Goal: Transaction & Acquisition: Purchase product/service

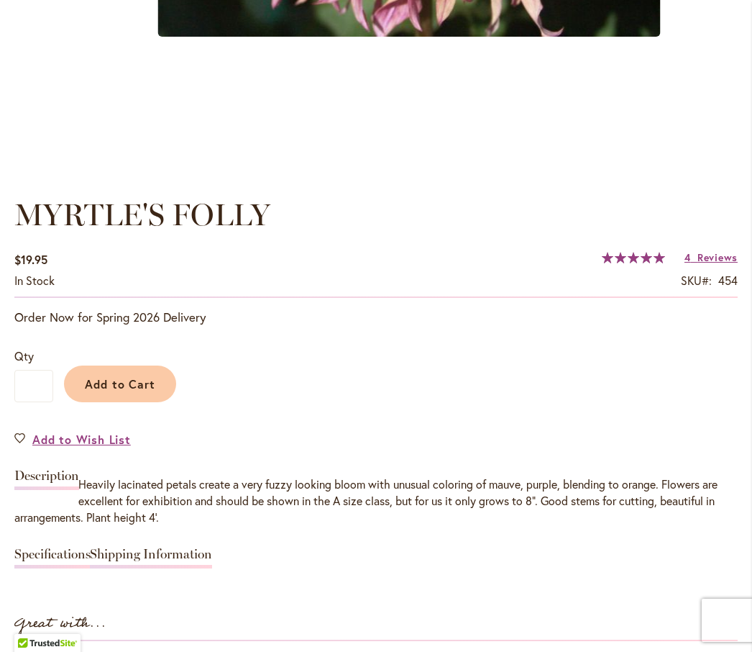
scroll to position [864, 0]
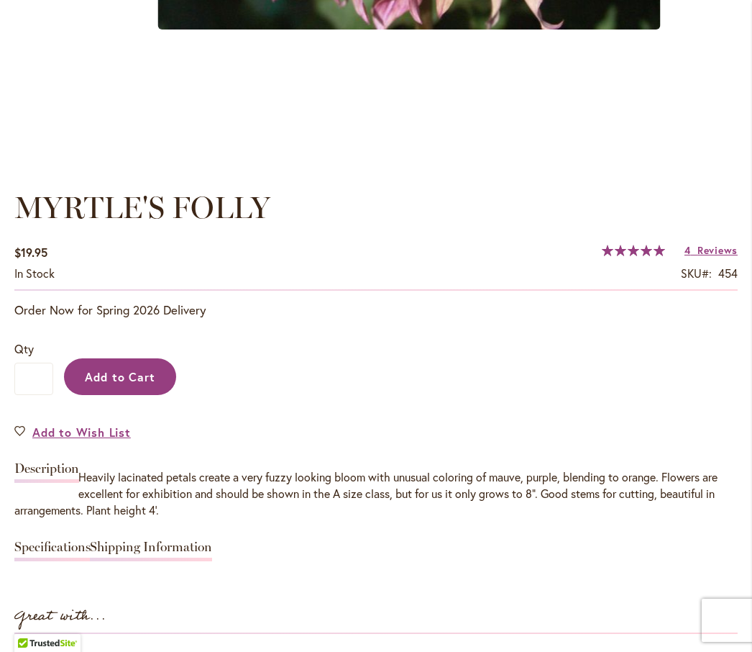
click at [126, 384] on span "Add to Cart" at bounding box center [120, 376] width 71 height 15
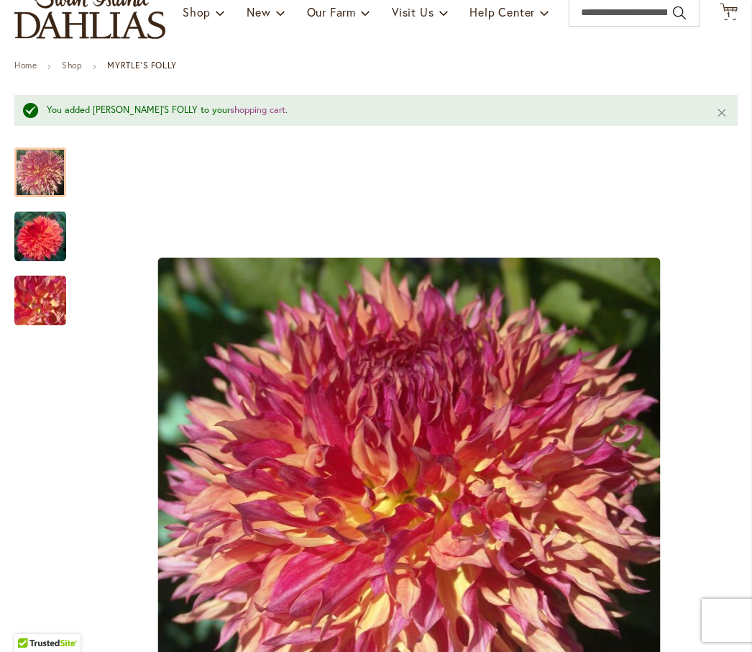
scroll to position [169, 0]
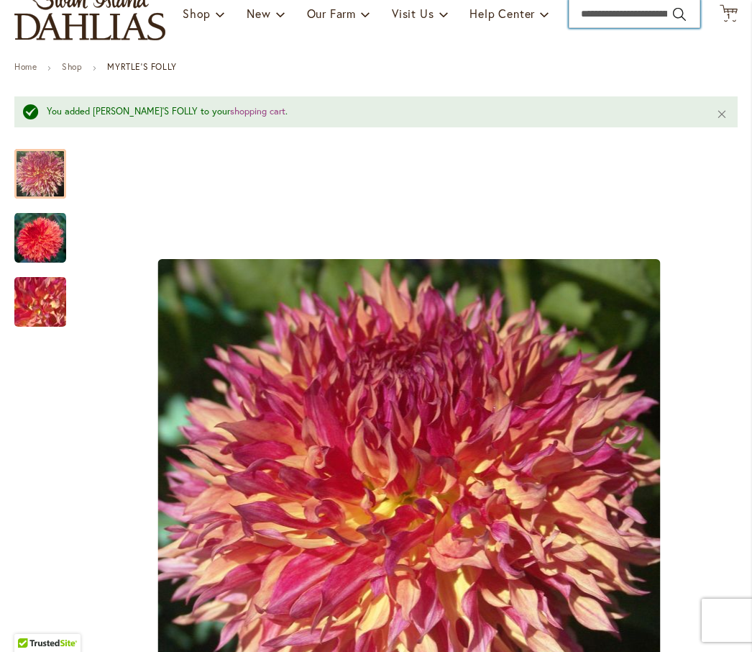
click at [619, 28] on input "Search" at bounding box center [635, 13] width 132 height 29
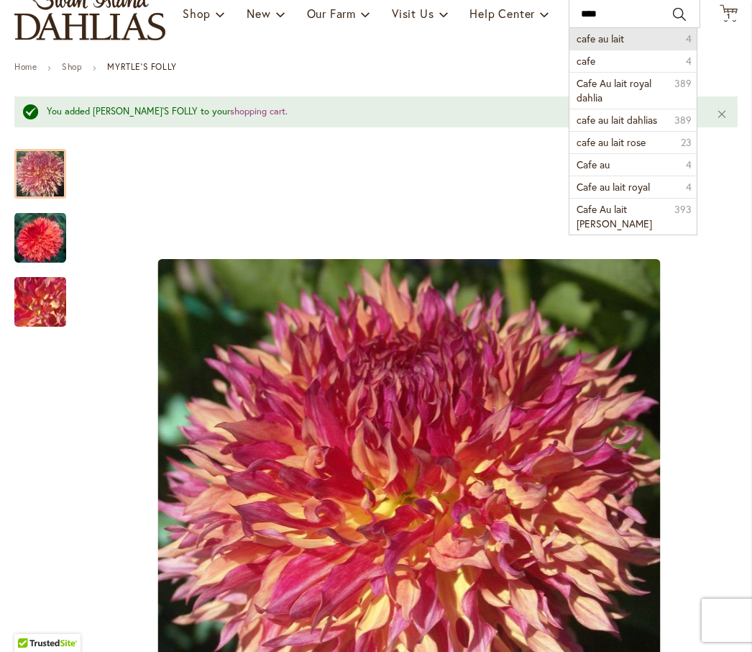
click at [622, 50] on li "cafe au lait 4" at bounding box center [633, 39] width 127 height 22
type input "**********"
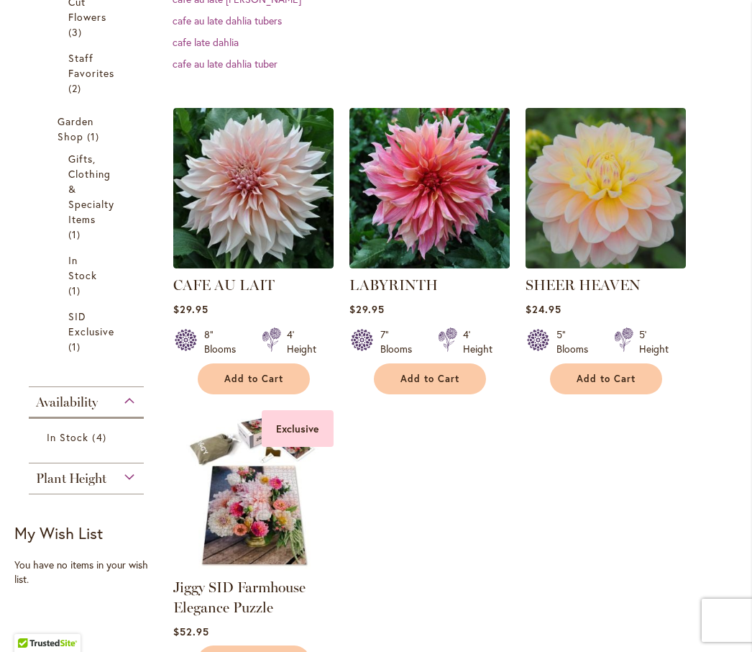
scroll to position [486, 0]
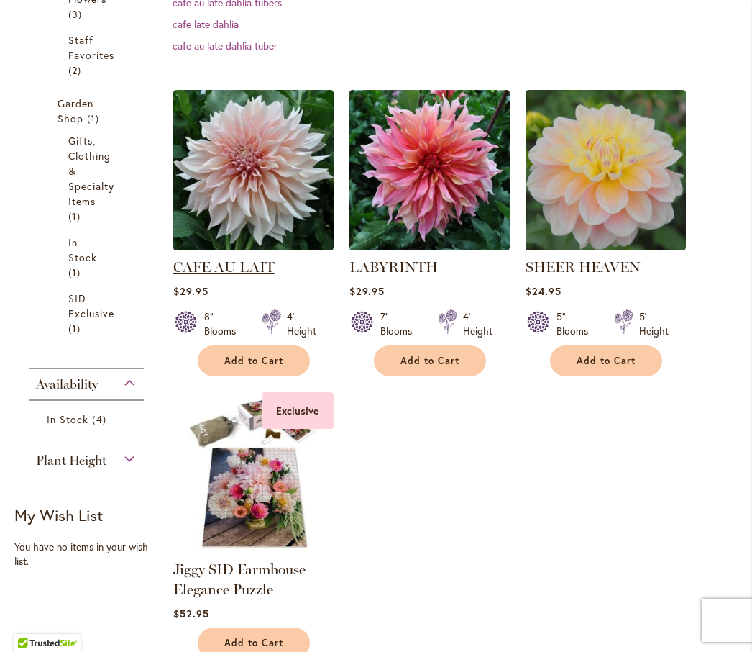
click at [241, 276] on link "CAFE AU LAIT" at bounding box center [223, 266] width 101 height 17
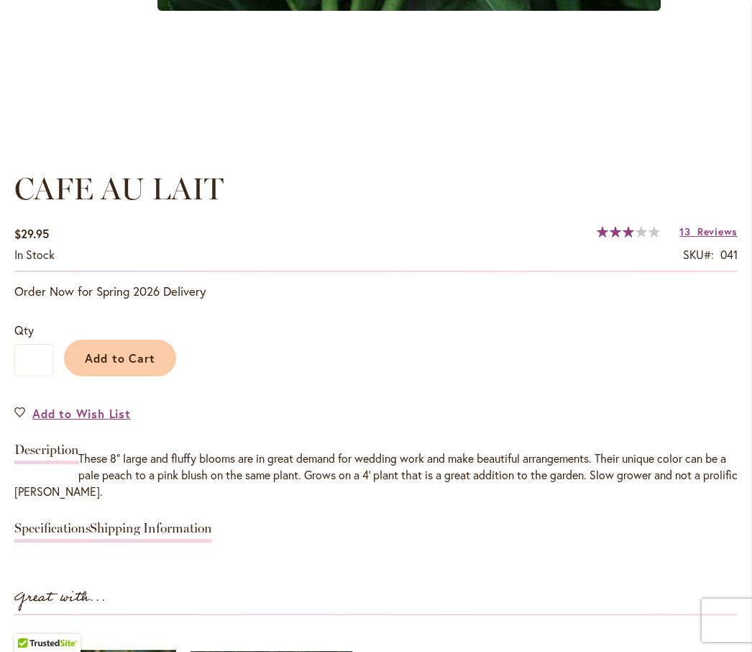
scroll to position [902, 0]
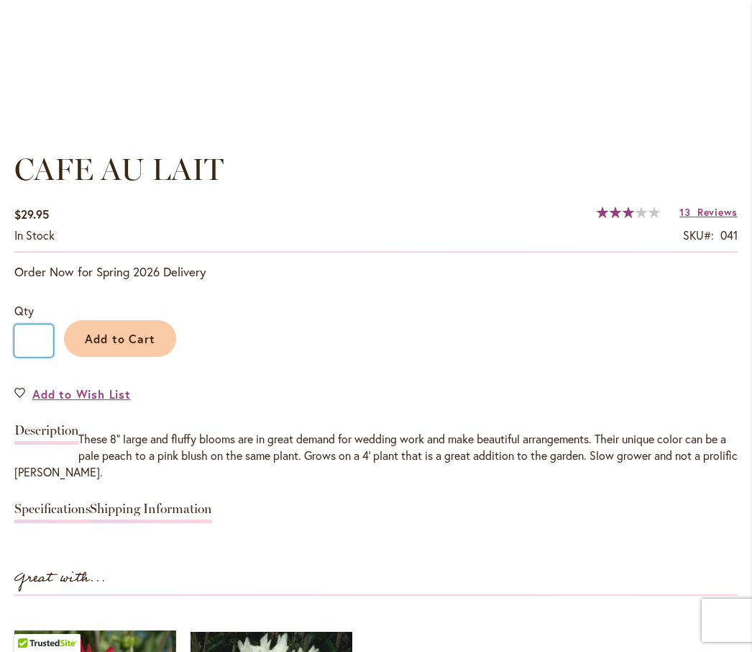
click at [42, 357] on input "*" at bounding box center [33, 340] width 39 height 32
type input "*"
click at [117, 346] on span "Add to Cart" at bounding box center [120, 338] width 71 height 15
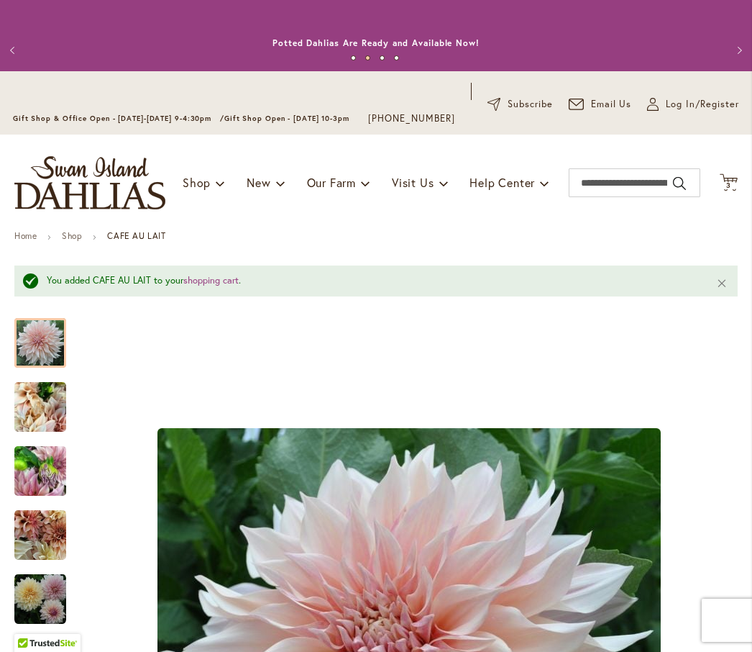
scroll to position [0, 0]
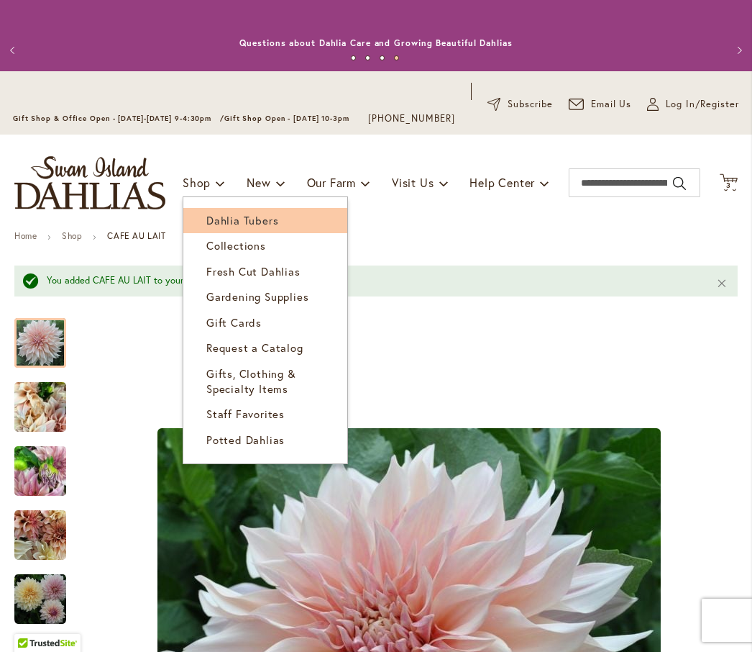
click at [261, 227] on span "Dahlia Tubers" at bounding box center [242, 220] width 72 height 14
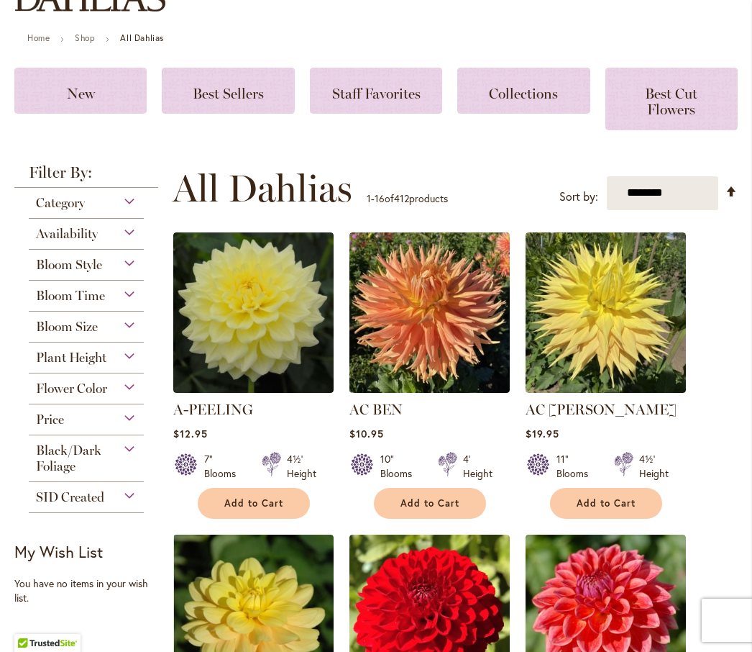
scroll to position [199, 0]
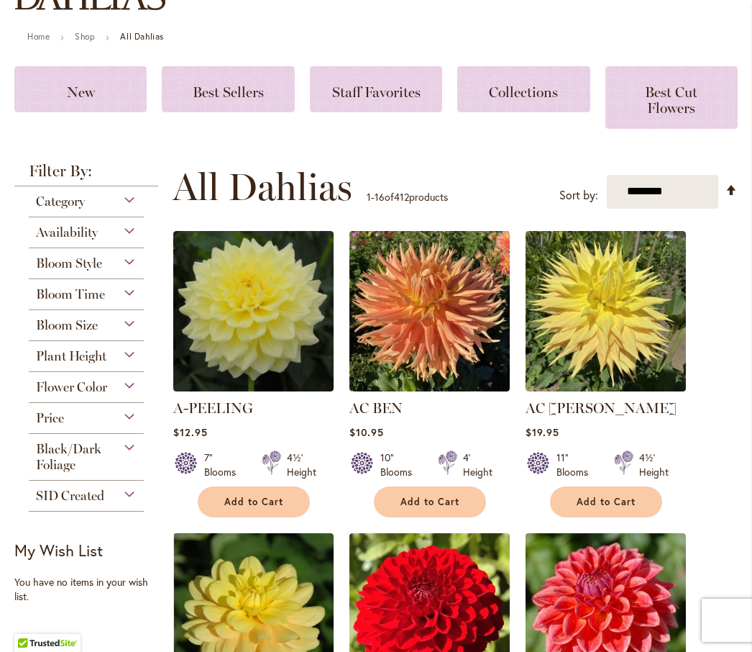
click at [112, 395] on div "Flower Color" at bounding box center [86, 383] width 115 height 23
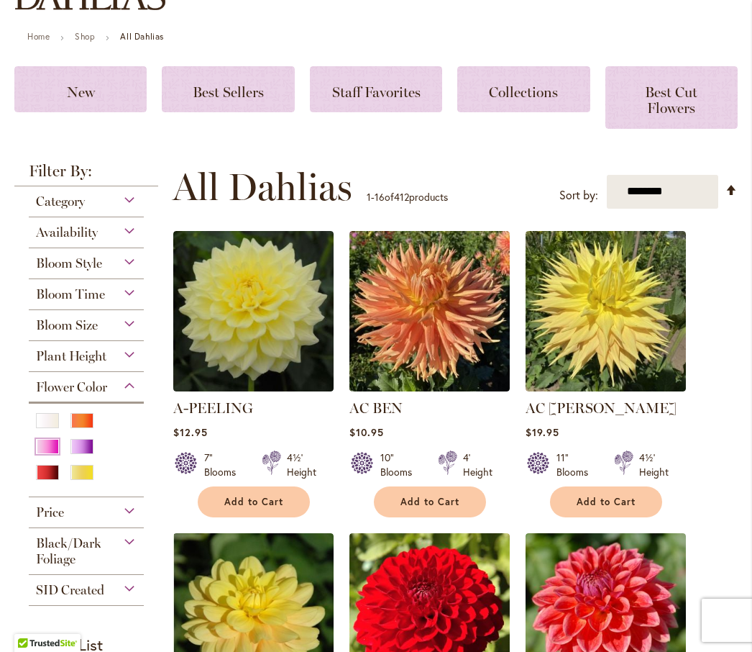
click at [56, 454] on div "Pink" at bounding box center [47, 446] width 23 height 15
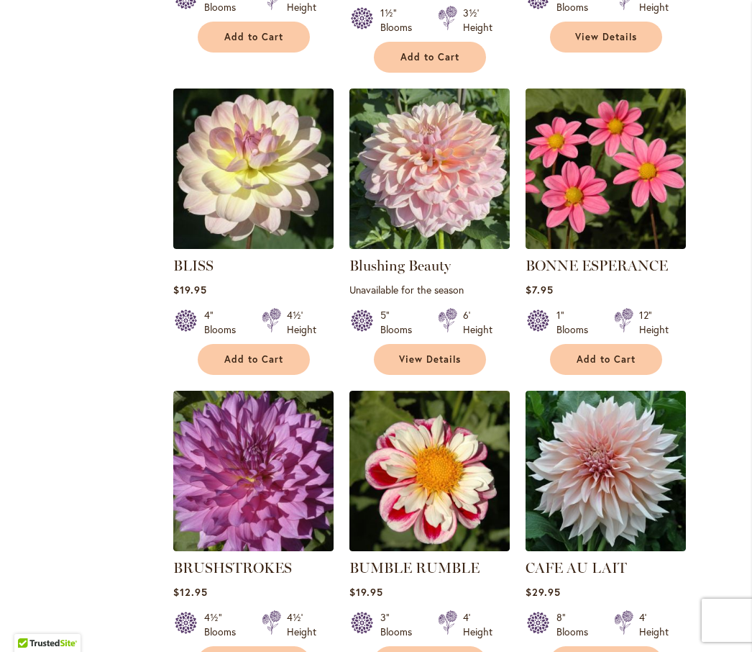
scroll to position [927, 0]
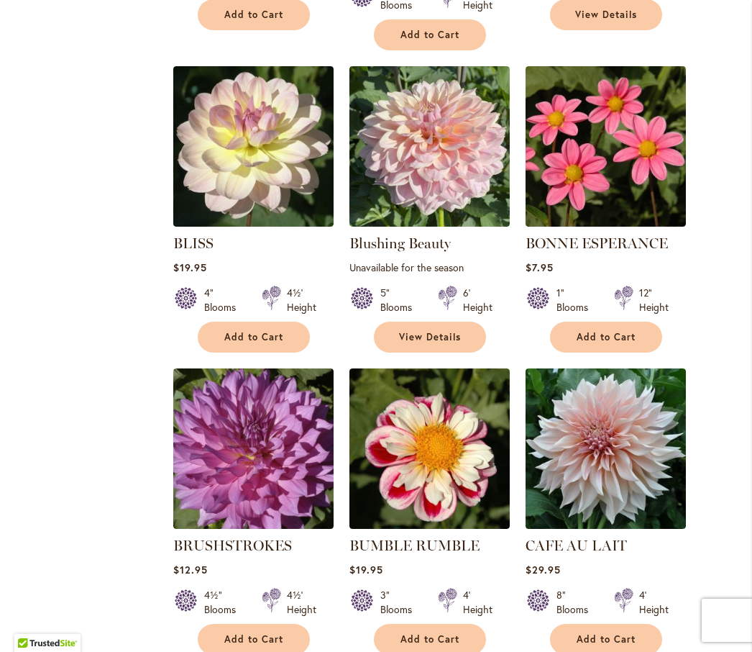
click at [744, 311] on main "Home Shop All Dahlias New Best Sellers Staff Favorites Collections Best Cut Flo…" at bounding box center [376, 490] width 750 height 2415
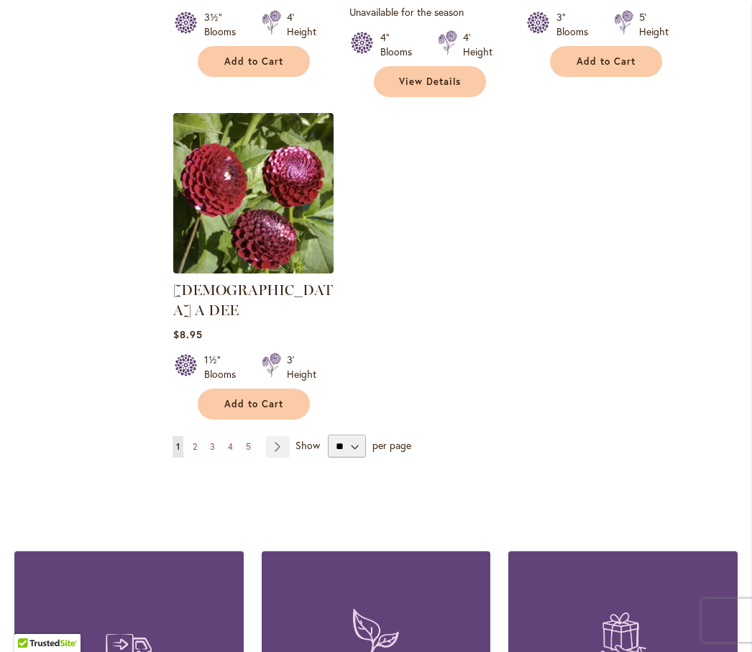
scroll to position [1841, 0]
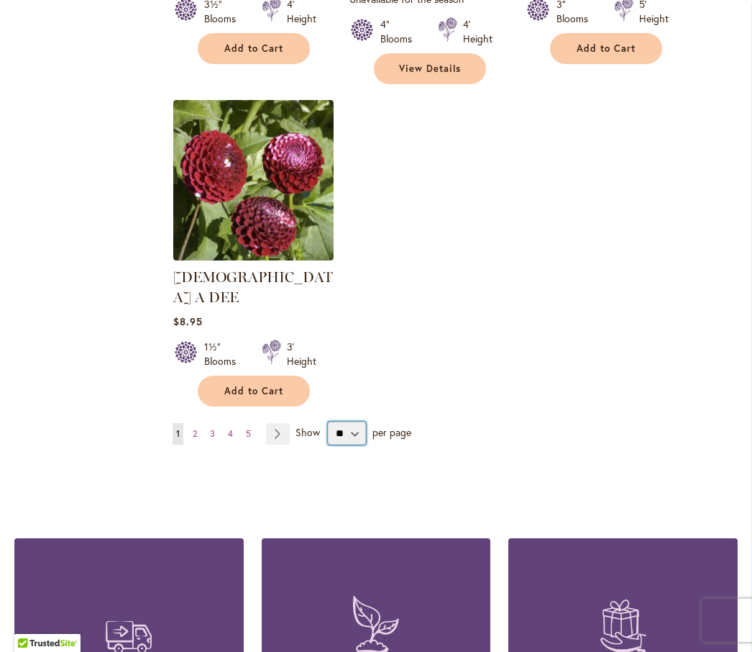
click at [350, 422] on select "** ** ** **" at bounding box center [347, 433] width 38 height 23
select select "**"
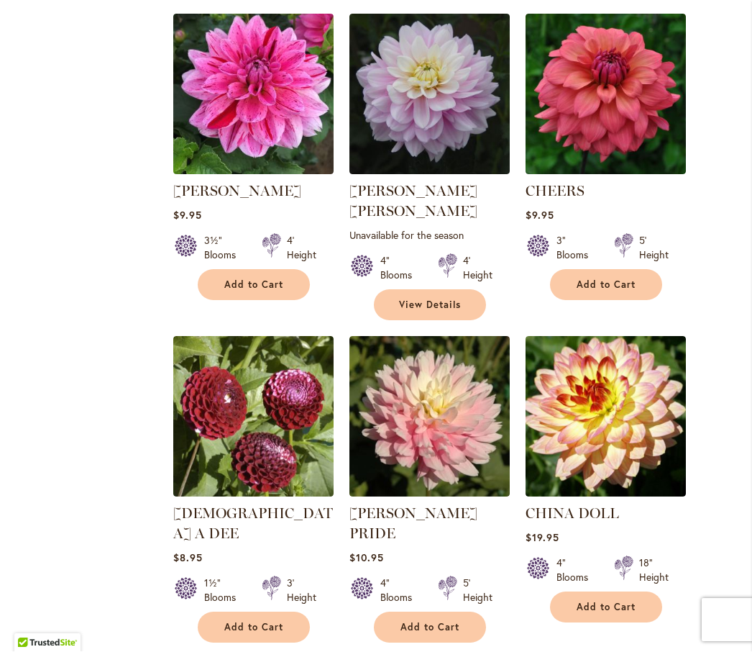
scroll to position [1598, 0]
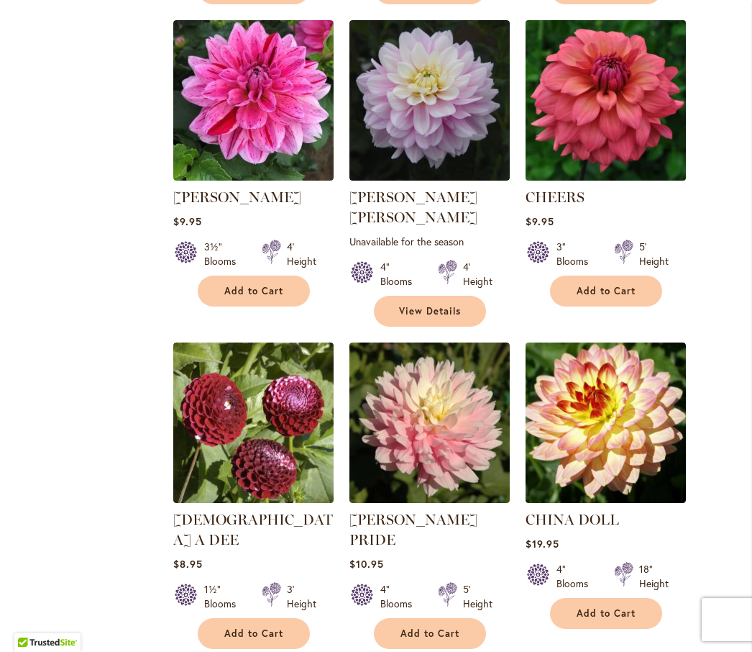
click at [628, 90] on img at bounding box center [606, 101] width 168 height 168
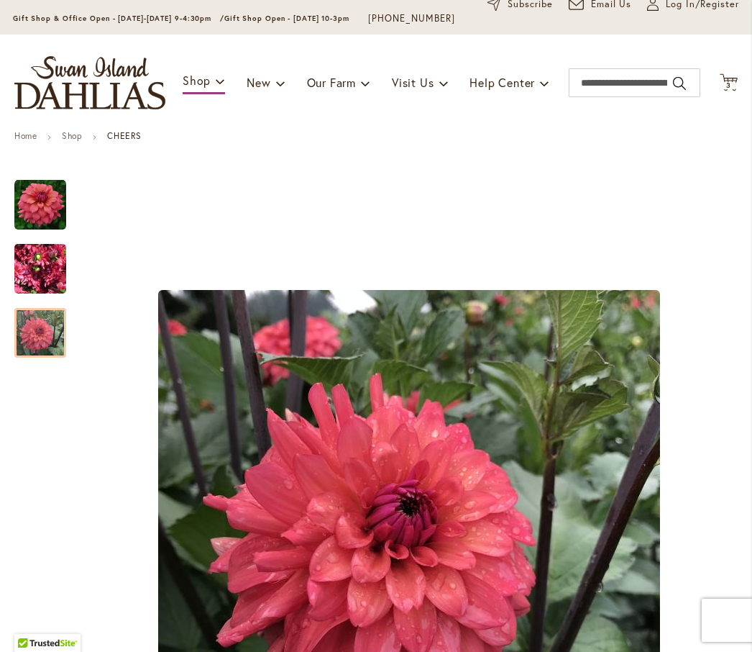
scroll to position [97, 0]
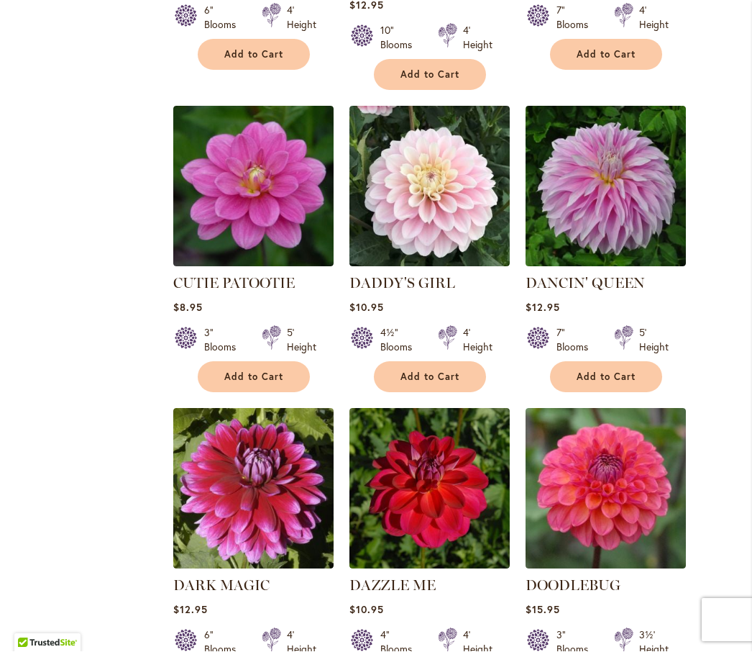
scroll to position [2478, 0]
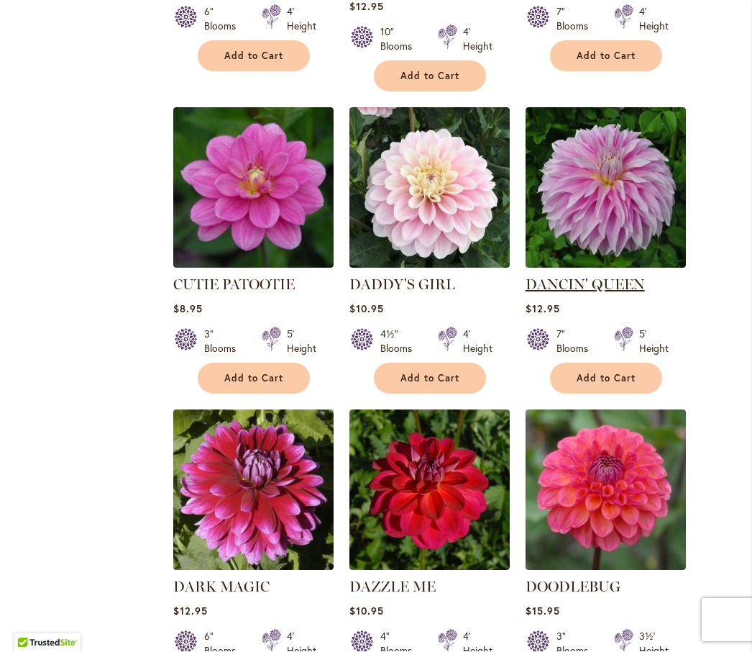
click at [604, 276] on link "DANCIN' QUEEN" at bounding box center [585, 284] width 119 height 17
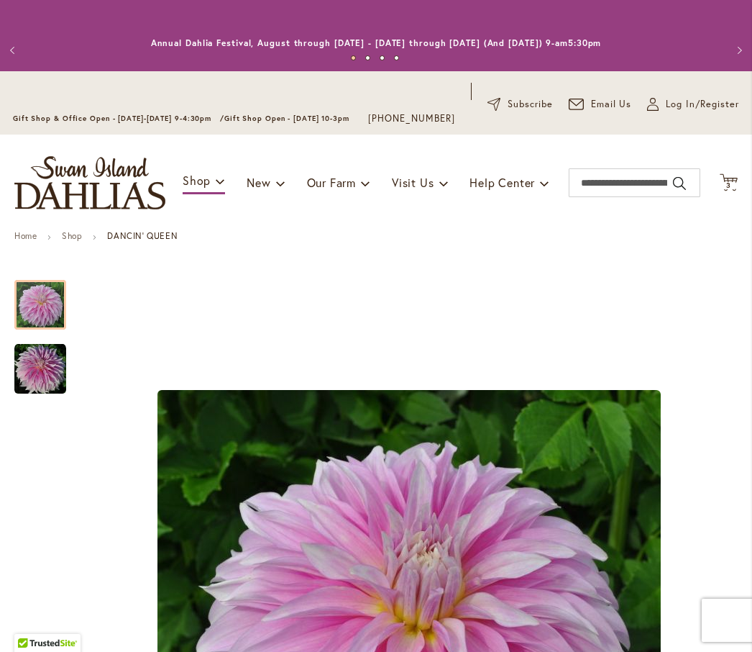
click at [40, 320] on div at bounding box center [40, 305] width 52 height 50
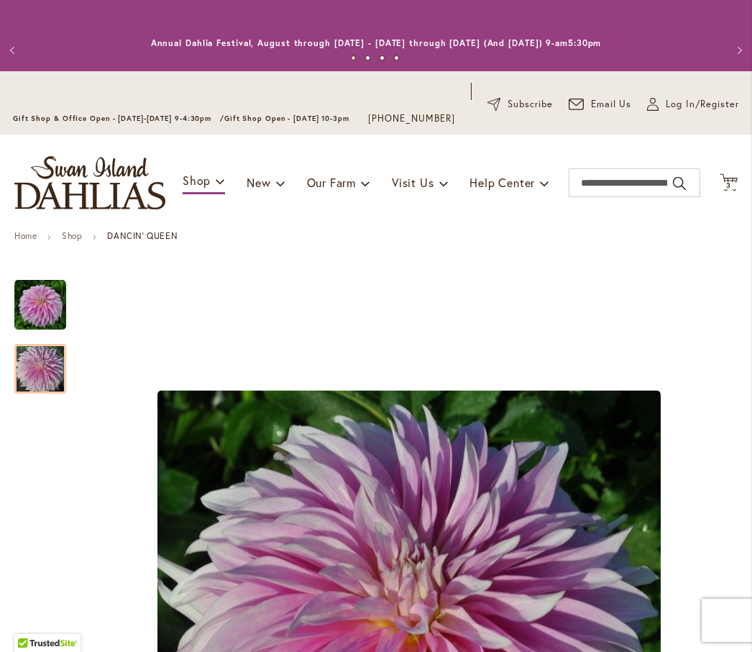
click at [43, 388] on img "Dancin' Queen" at bounding box center [40, 369] width 52 height 52
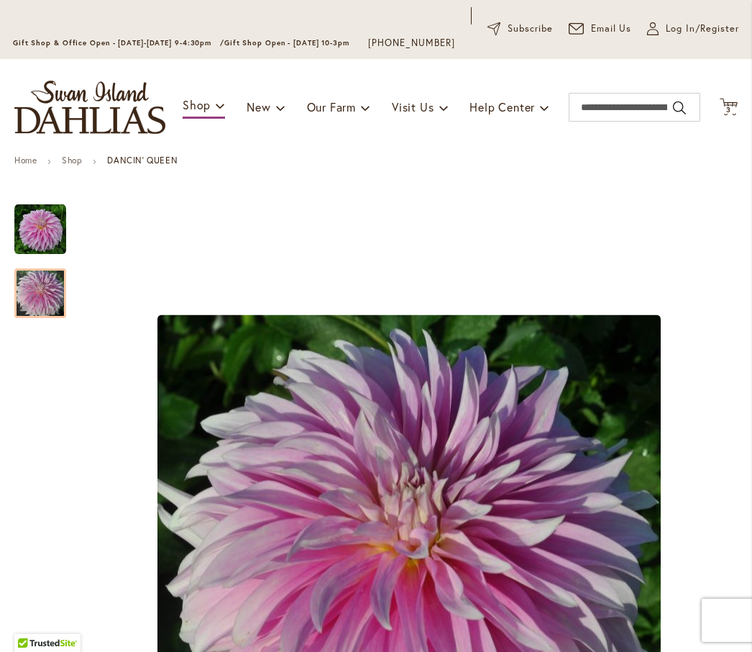
scroll to position [69, 0]
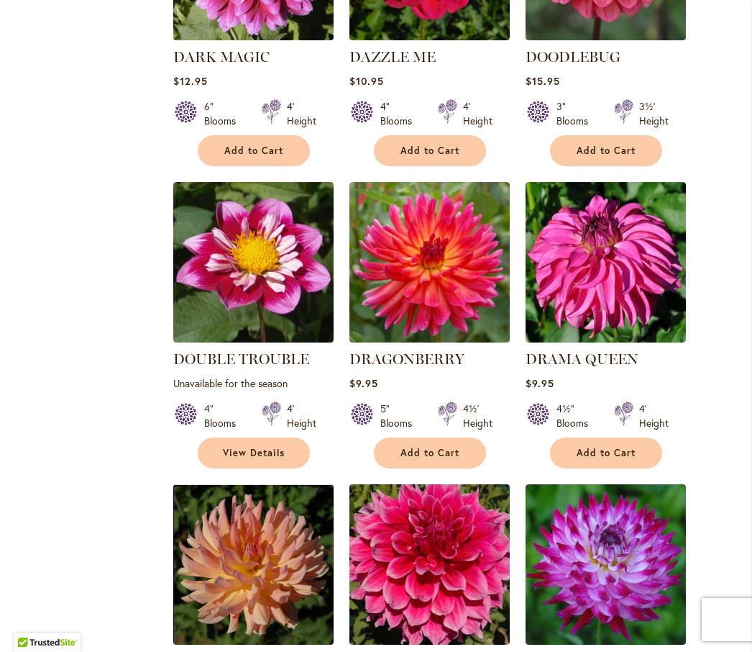
scroll to position [3013, 0]
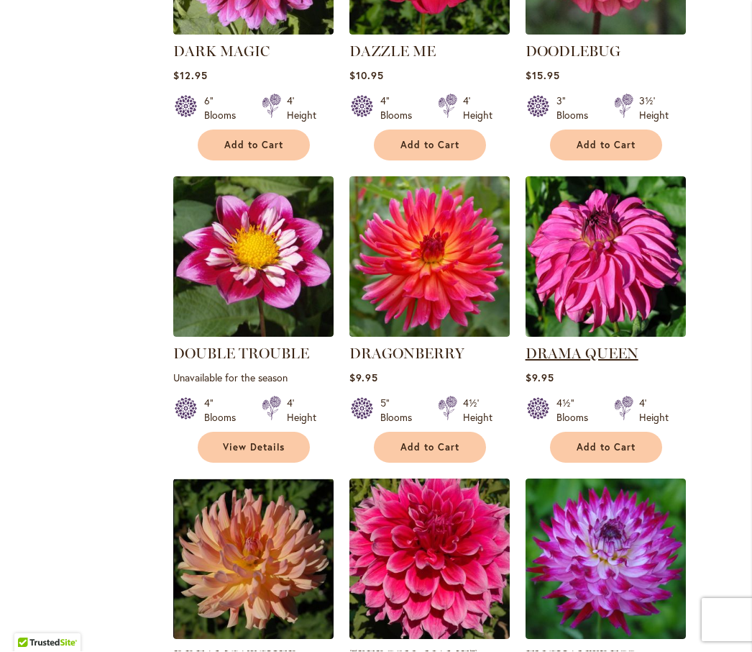
click at [636, 345] on link "DRAMA QUEEN" at bounding box center [582, 353] width 113 height 17
click at [599, 345] on link "DRAMA QUEEN" at bounding box center [582, 353] width 113 height 17
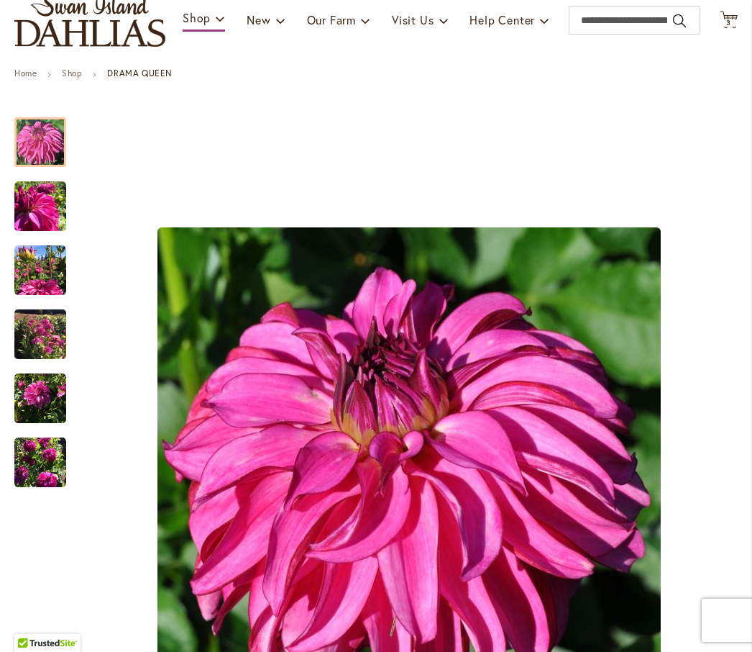
scroll to position [147, 0]
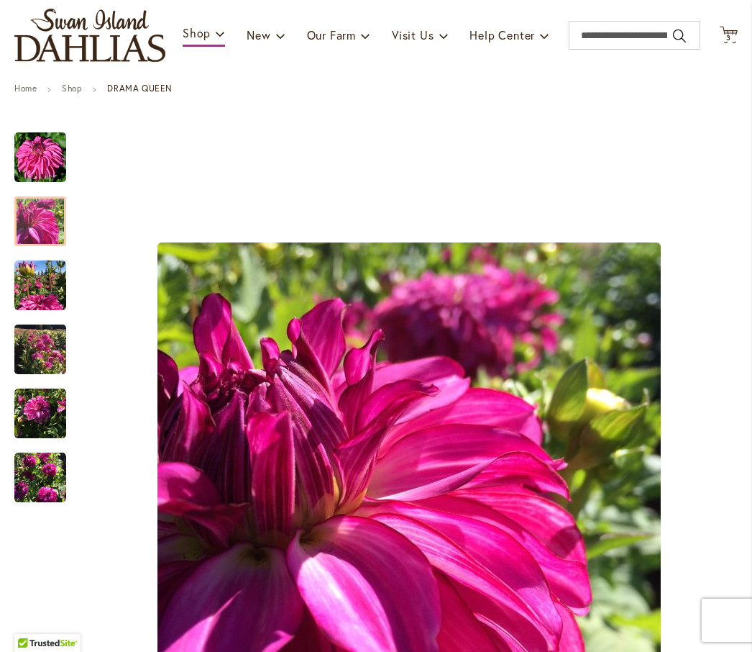
click at [46, 223] on div at bounding box center [40, 221] width 52 height 50
click at [42, 306] on img "DRAMA QUEEN" at bounding box center [40, 286] width 52 height 52
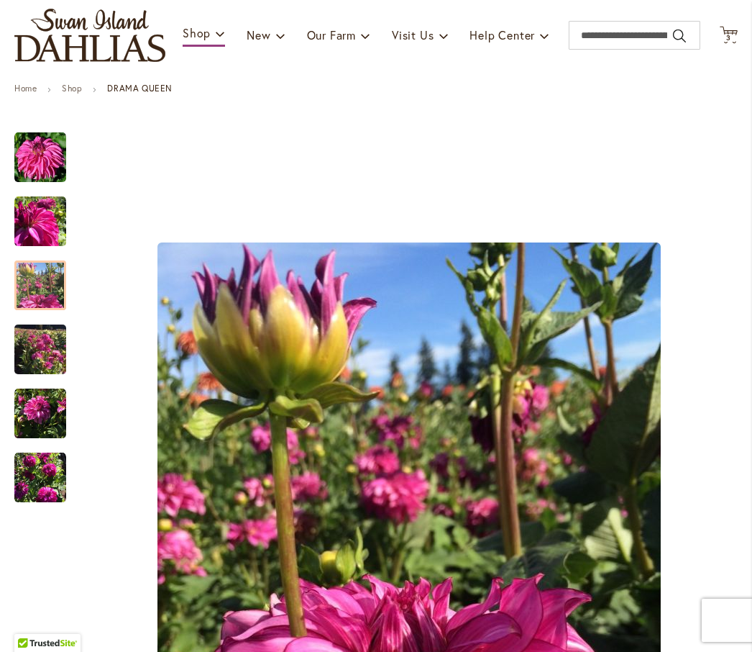
click at [50, 307] on div at bounding box center [40, 285] width 52 height 50
click at [50, 377] on img "DRAMA QUEEN" at bounding box center [40, 349] width 52 height 69
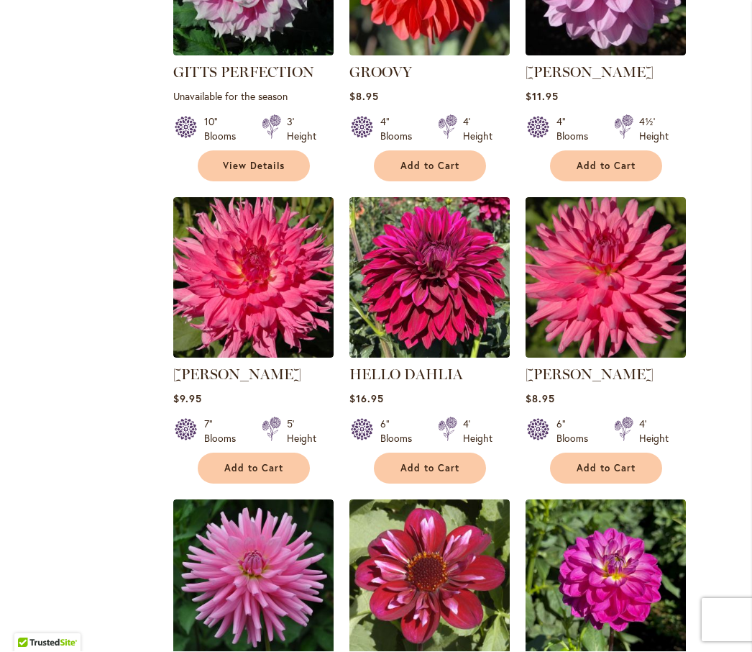
scroll to position [5457, 0]
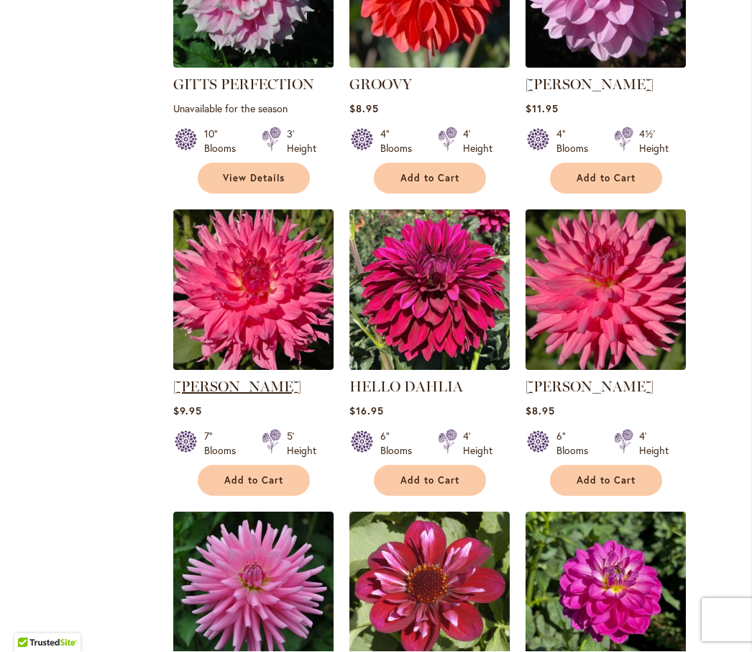
click at [251, 378] on link "HELEN RICHMOND" at bounding box center [237, 386] width 128 height 17
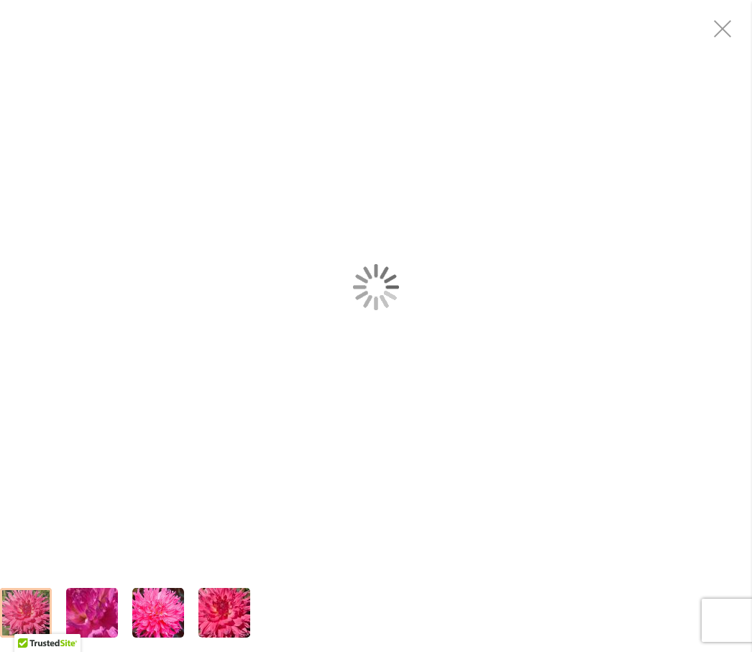
scroll to position [19, 0]
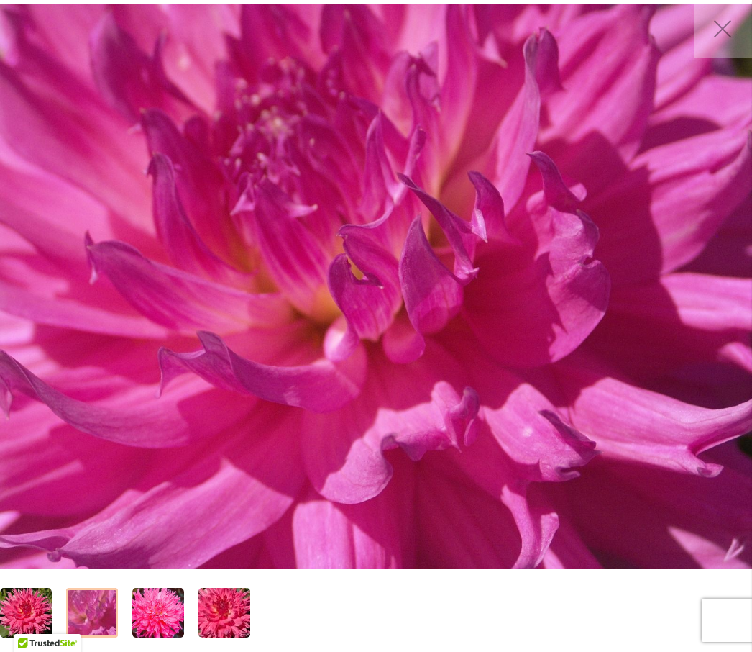
click at [101, 623] on img "HELEN RICHMOND" at bounding box center [92, 613] width 104 height 78
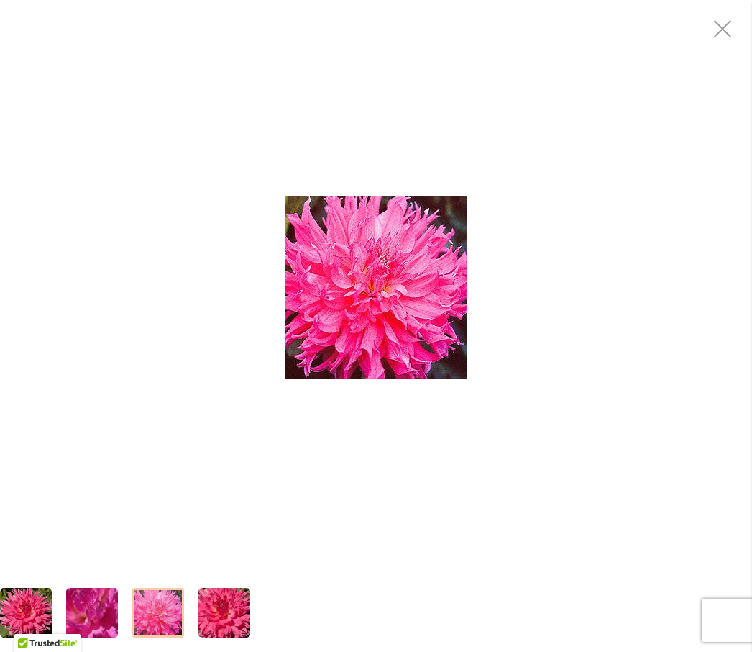
click at [164, 614] on img "HELEN RICHMOND" at bounding box center [158, 612] width 52 height 53
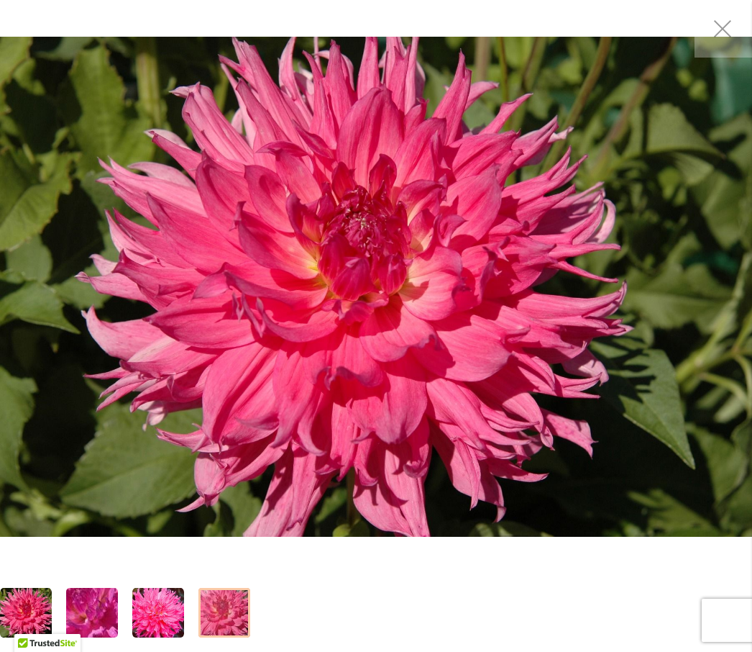
click at [230, 616] on img "HELEN RICHMOND" at bounding box center [225, 612] width 104 height 69
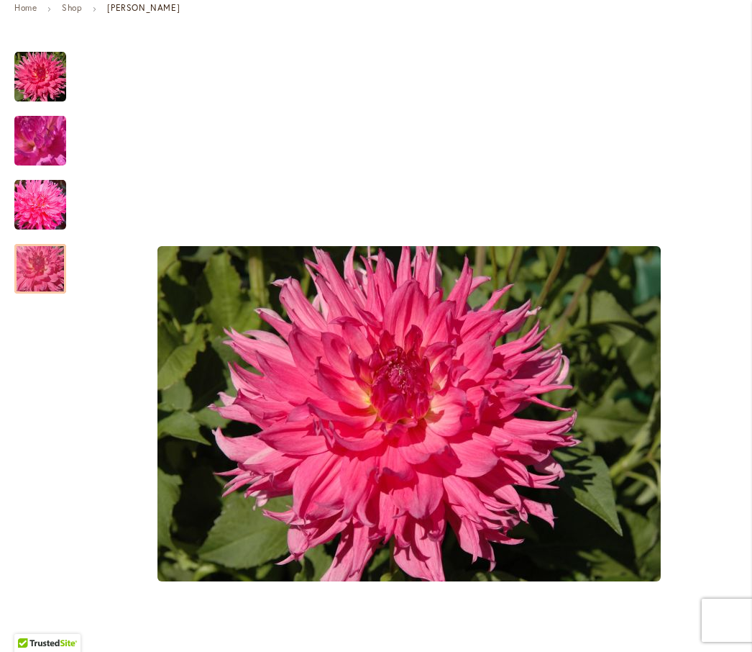
scroll to position [199, 0]
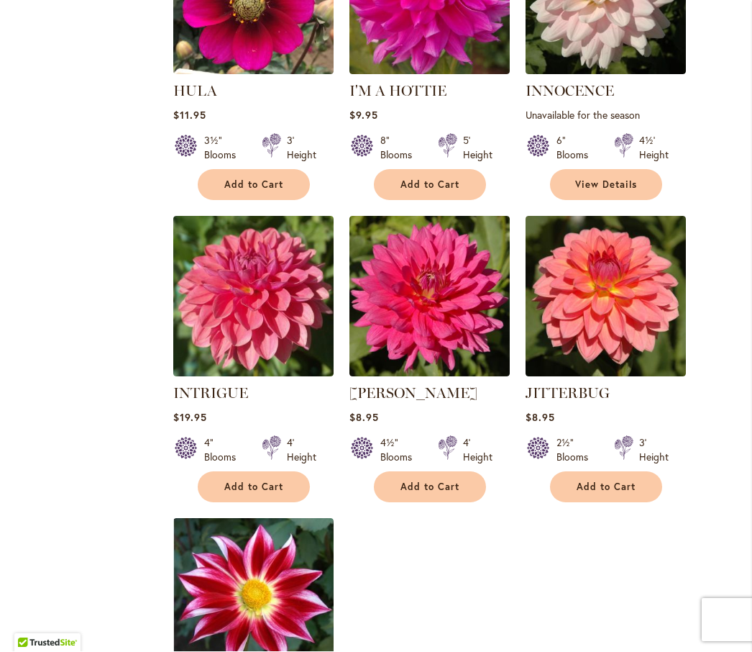
scroll to position [6382, 0]
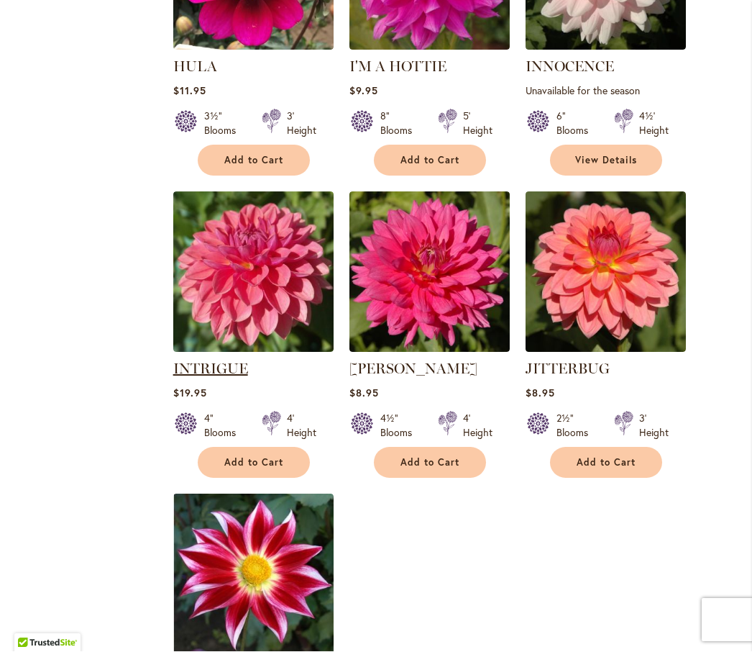
click at [229, 360] on link "INTRIGUE" at bounding box center [210, 368] width 75 height 17
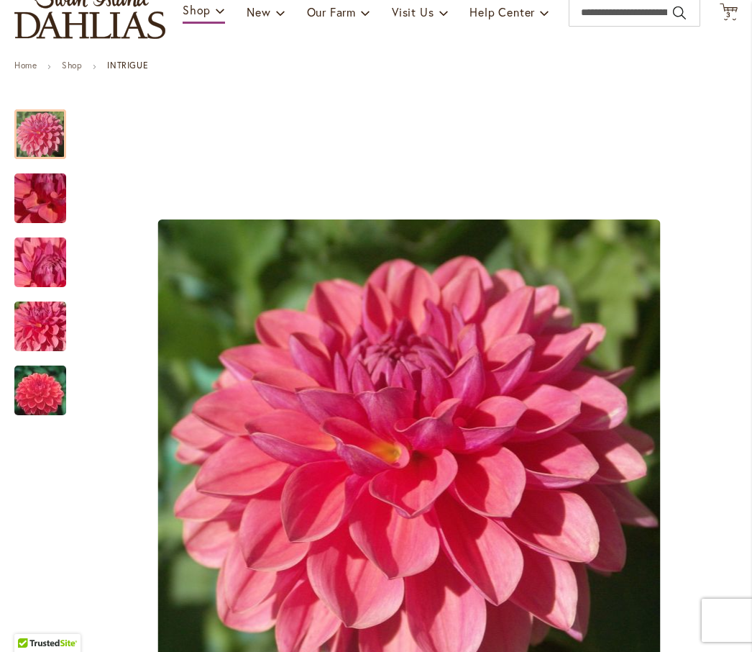
scroll to position [170, 0]
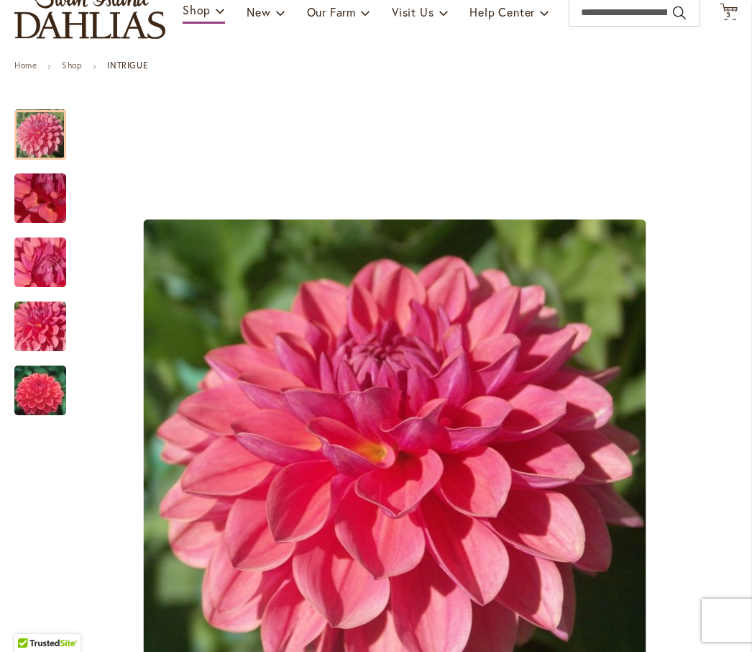
click at [60, 217] on img "INTRIGUE" at bounding box center [40, 199] width 104 height 78
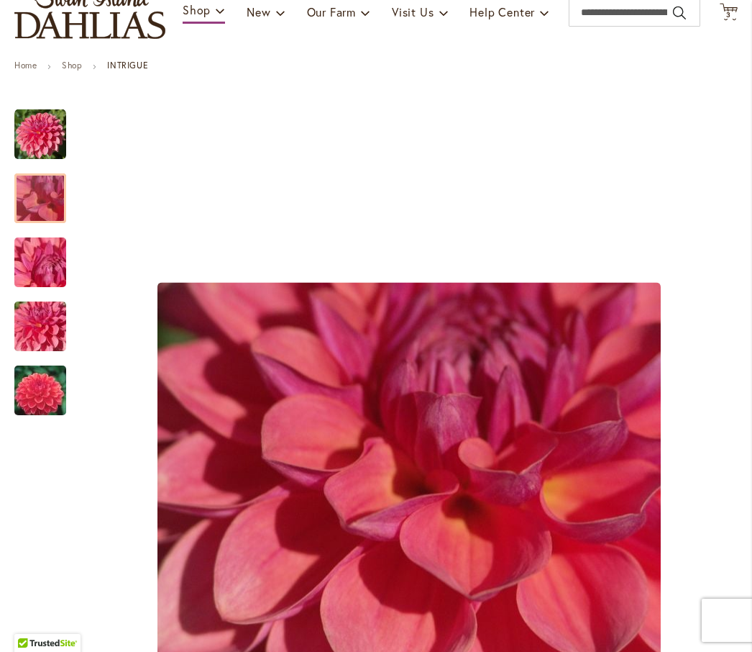
click at [39, 276] on img "INTRIGUE" at bounding box center [40, 263] width 104 height 78
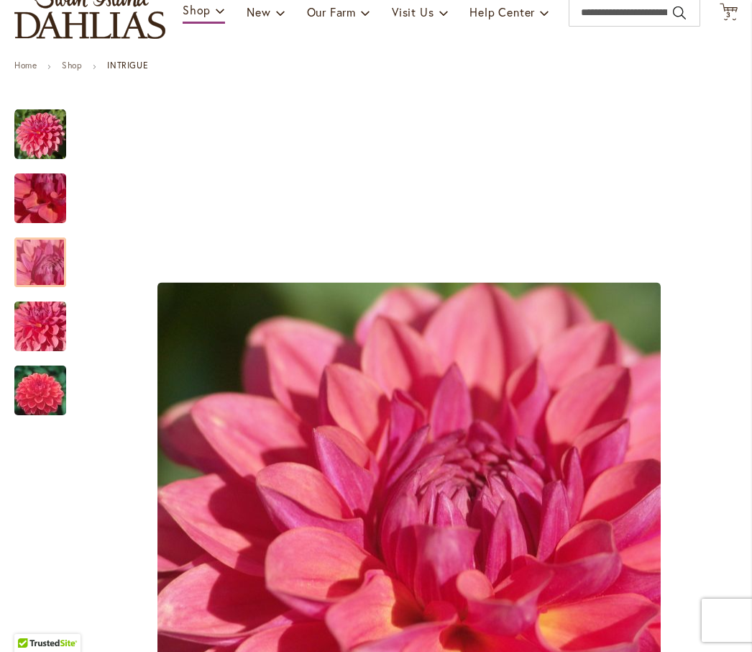
click at [38, 342] on img "INTRIGUE" at bounding box center [40, 327] width 104 height 78
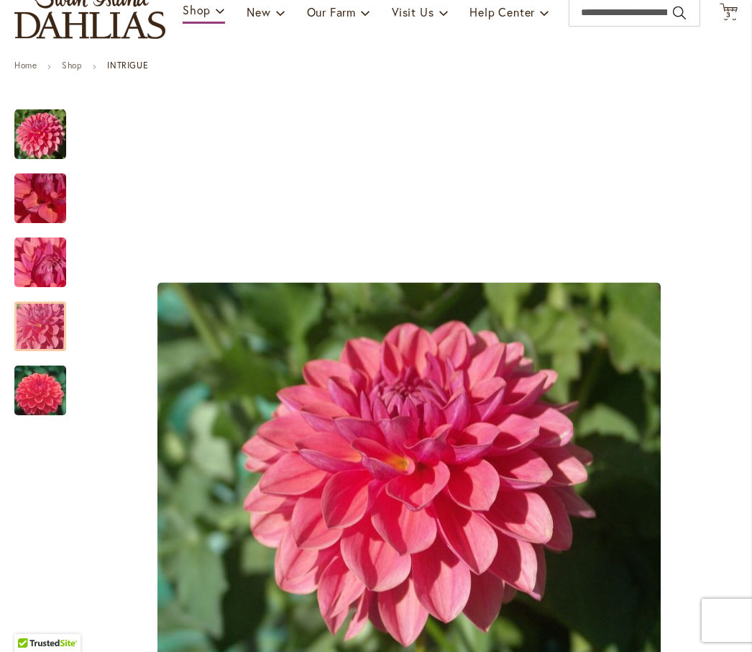
click at [48, 415] on img "INTRIGUE" at bounding box center [40, 390] width 104 height 69
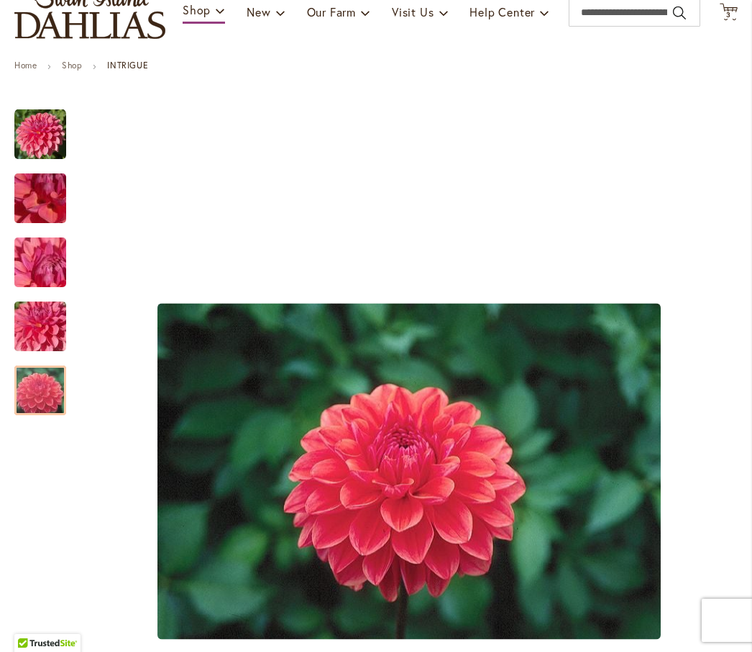
click at [53, 157] on img "INTRIGUE" at bounding box center [40, 135] width 52 height 52
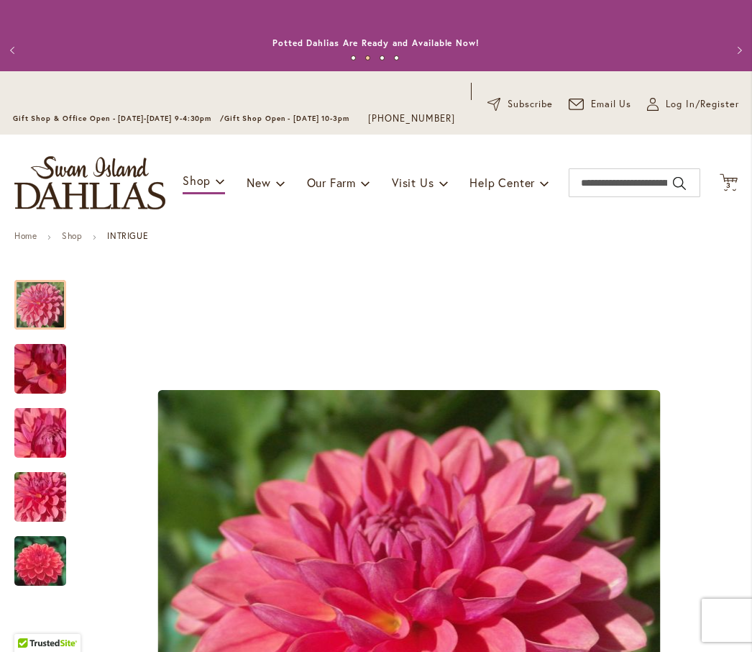
scroll to position [0, 0]
click at [613, 197] on input "Search" at bounding box center [635, 182] width 132 height 29
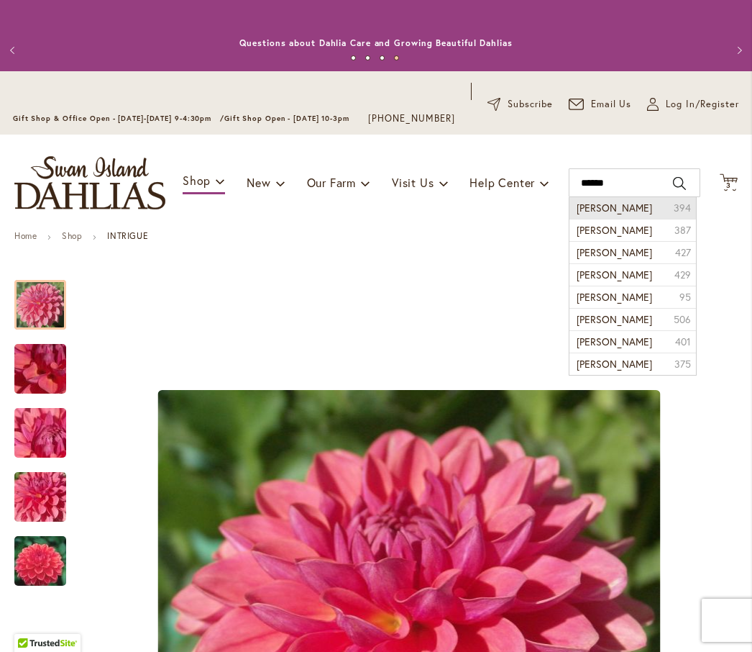
click at [642, 219] on li "Doris duke dahlia 394" at bounding box center [633, 208] width 127 height 22
type input "**********"
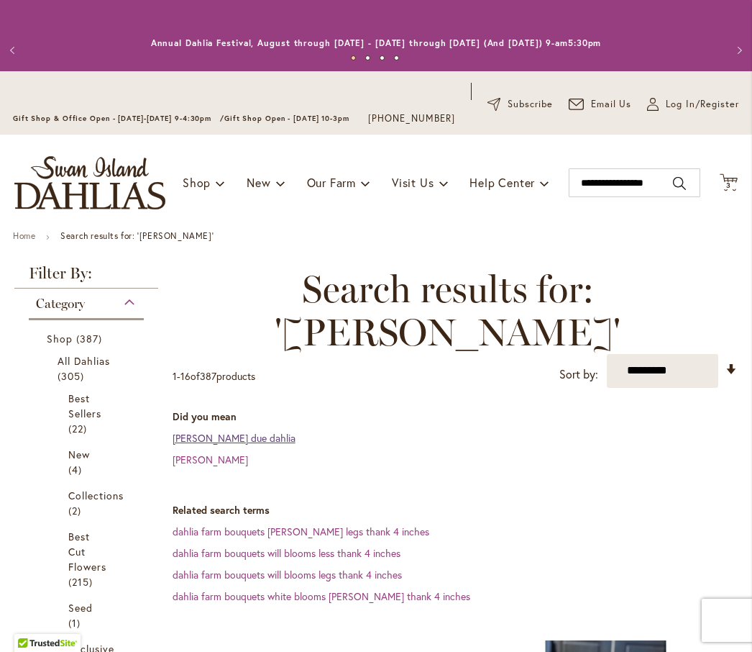
click at [203, 445] on link "doris due dahlia" at bounding box center [234, 438] width 123 height 14
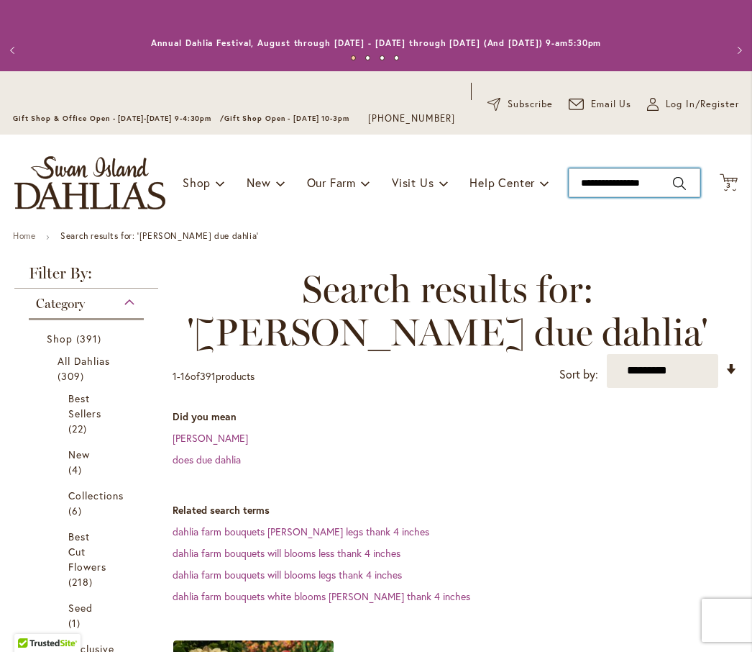
click at [611, 197] on input "**********" at bounding box center [635, 182] width 132 height 29
type input "*****"
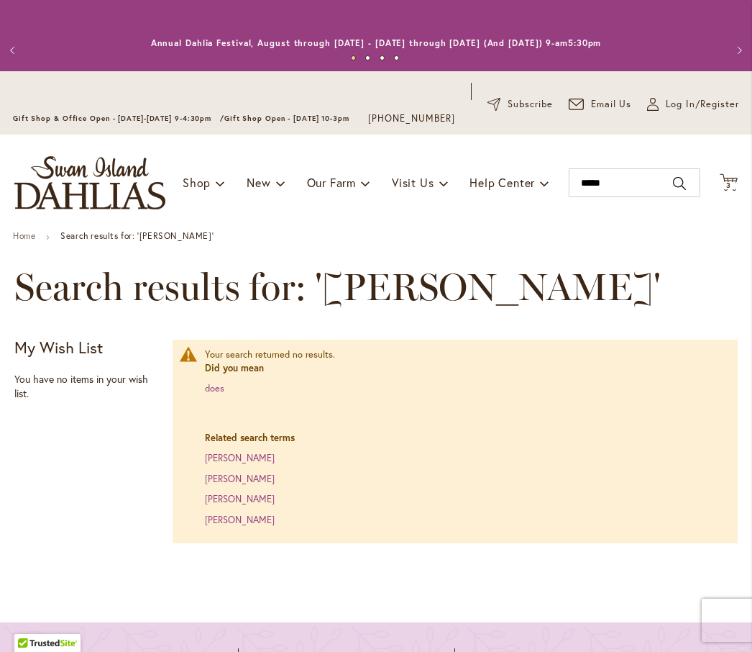
scroll to position [5, 0]
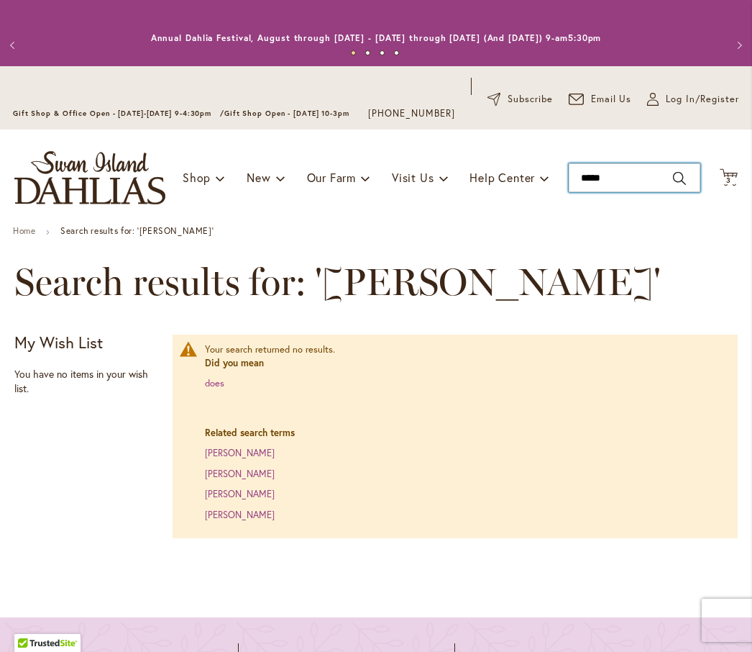
click at [634, 192] on input "*****" at bounding box center [635, 177] width 132 height 29
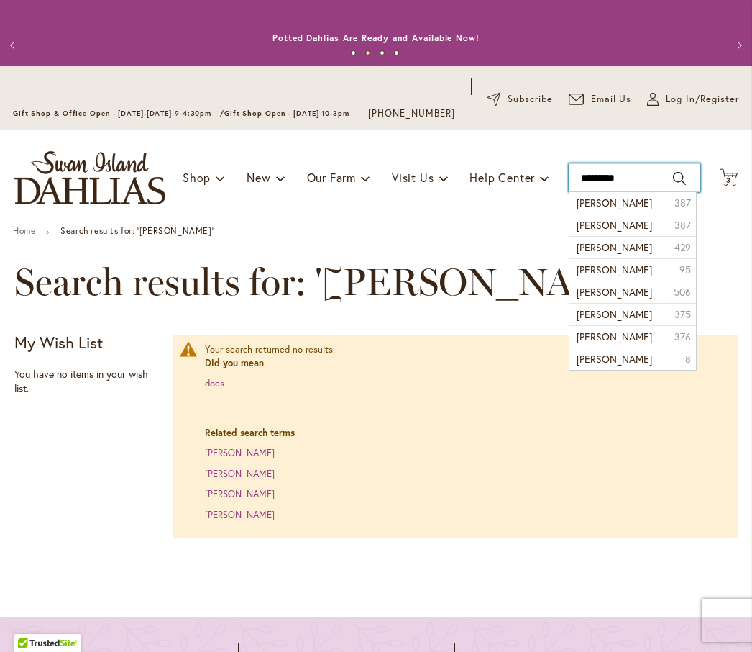
type input "**********"
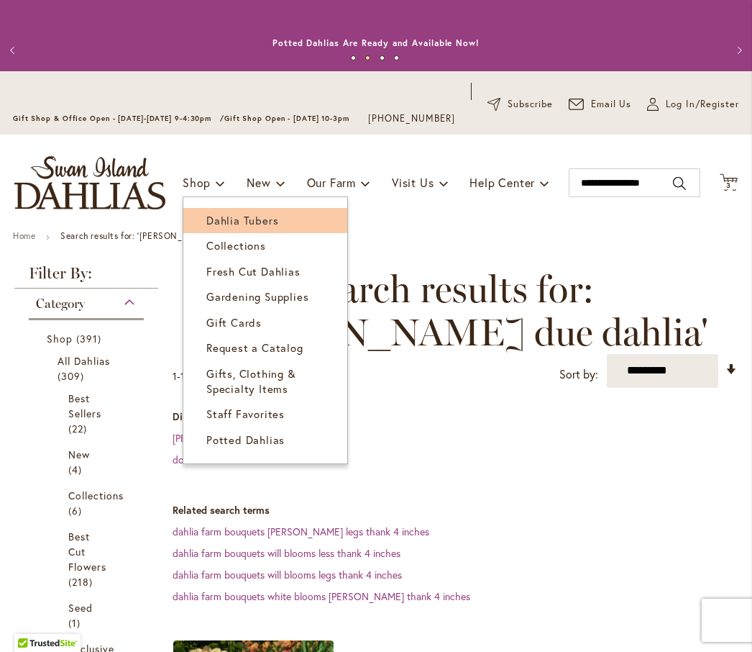
click at [265, 227] on span "Dahlia Tubers" at bounding box center [242, 220] width 72 height 14
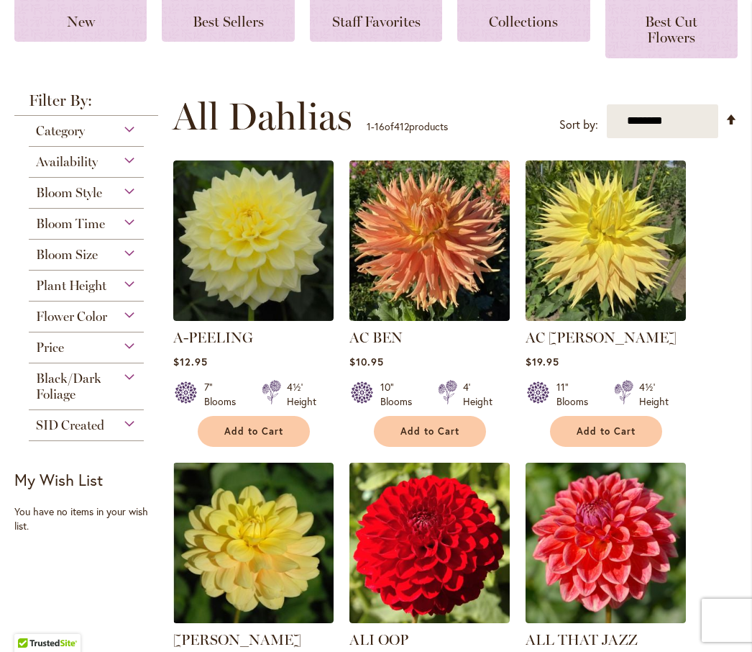
scroll to position [276, 0]
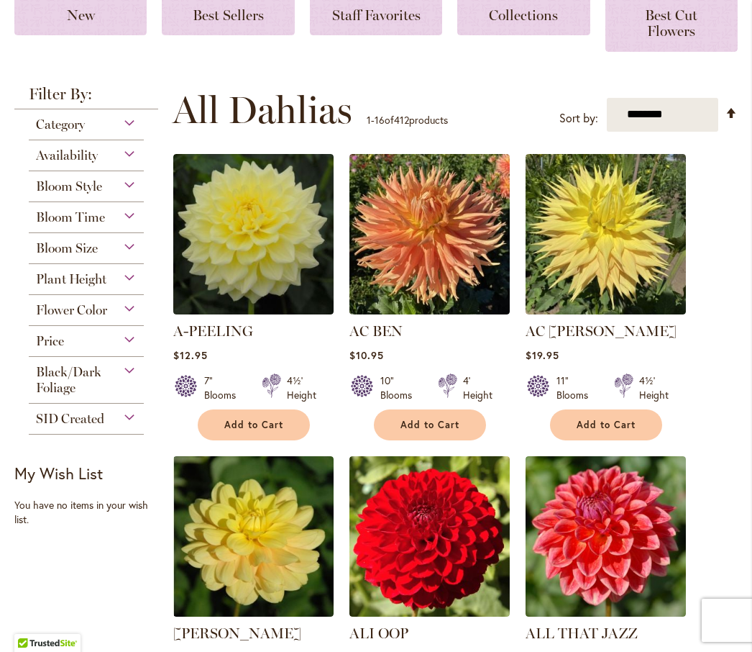
click at [125, 318] on div "Flower Color" at bounding box center [86, 306] width 115 height 23
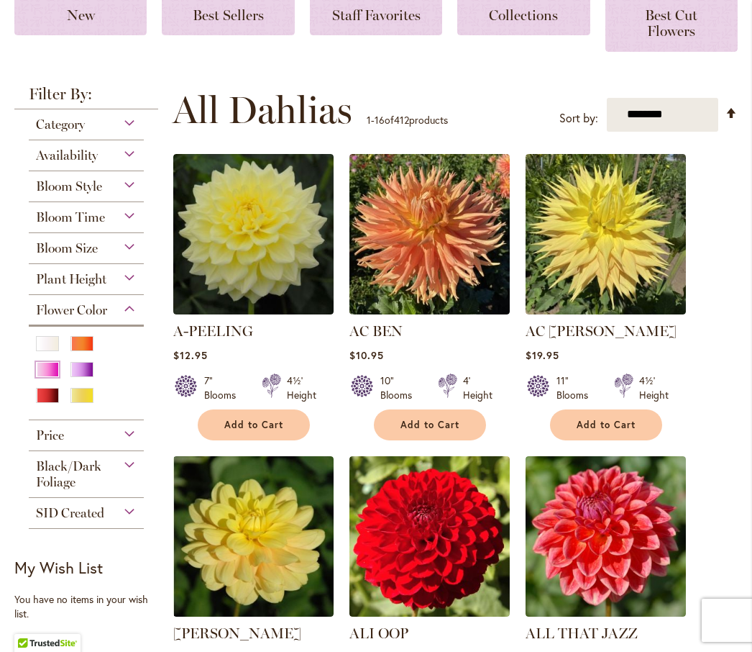
click at [50, 377] on div "Pink" at bounding box center [47, 369] width 23 height 15
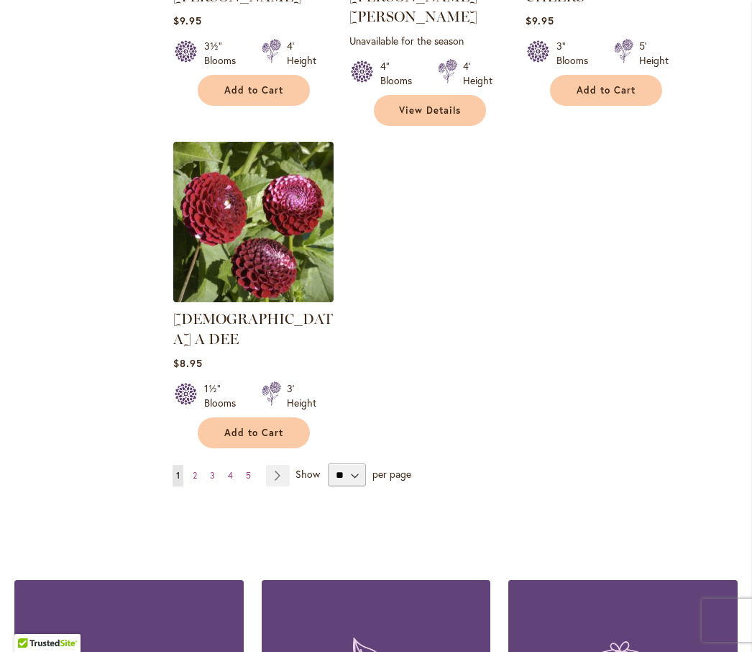
scroll to position [1865, 0]
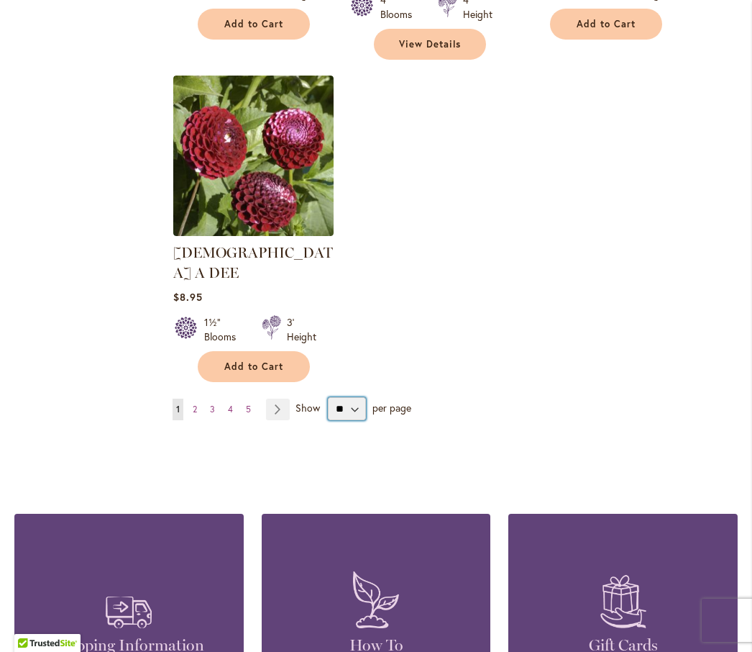
click at [352, 397] on select "** ** ** **" at bounding box center [347, 408] width 38 height 23
select select "**"
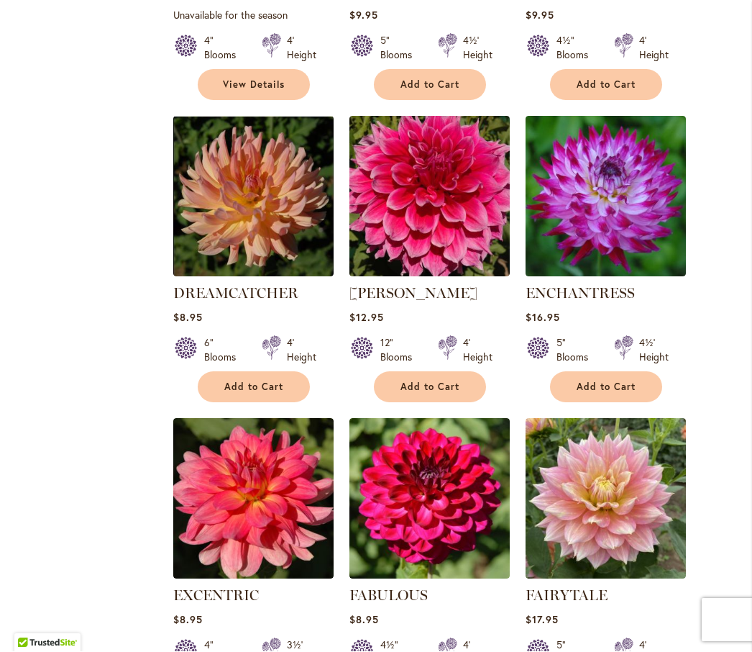
scroll to position [3373, 0]
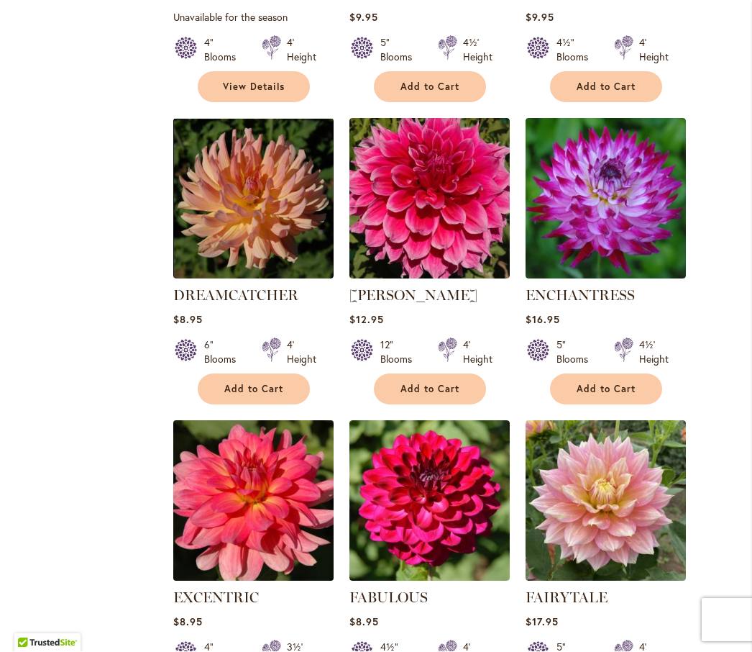
click at [280, 440] on img at bounding box center [253, 501] width 168 height 168
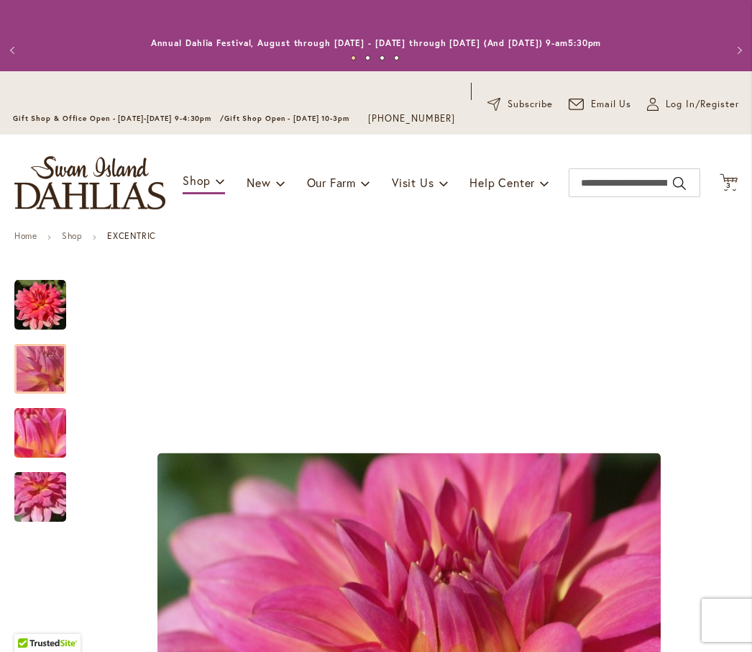
click at [48, 384] on img "EXCENTRIC" at bounding box center [40, 369] width 104 height 78
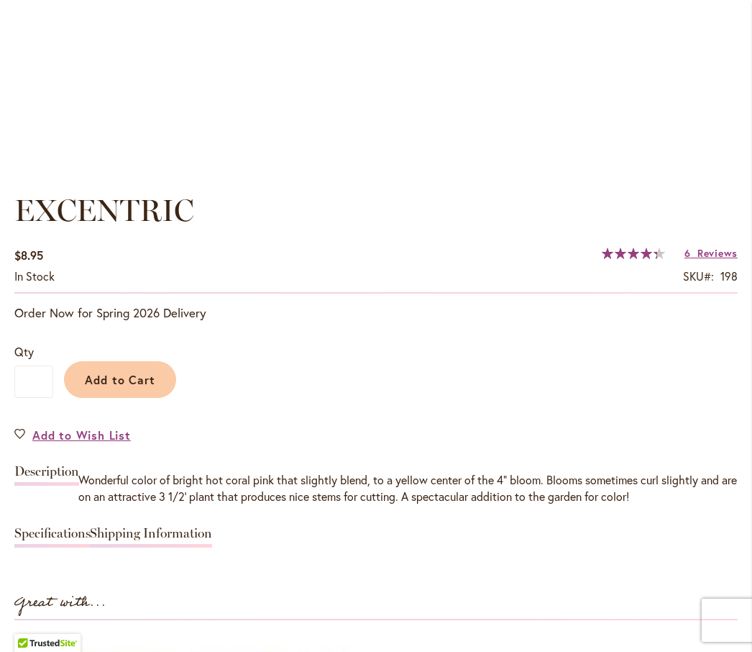
scroll to position [882, 0]
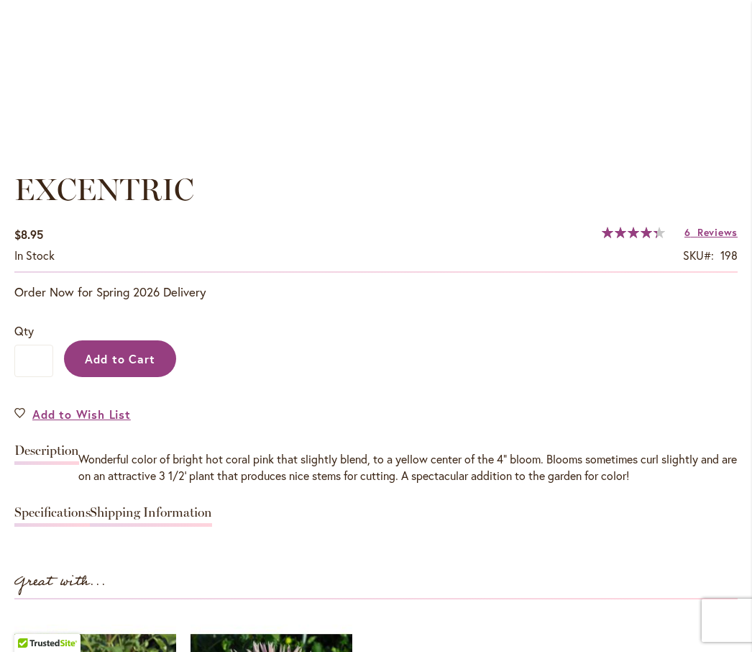
click at [139, 366] on span "Add to Cart" at bounding box center [120, 358] width 71 height 15
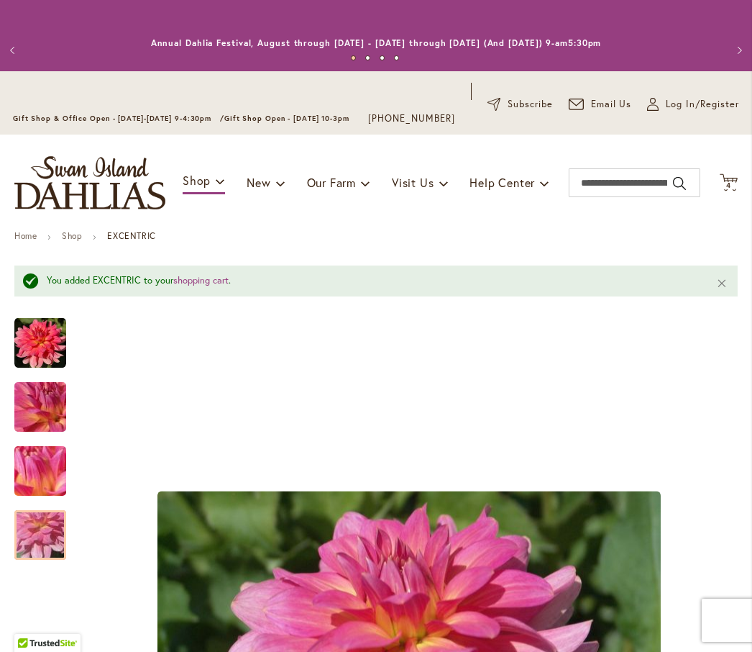
scroll to position [0, 0]
click at [736, 189] on span "4 4 items" at bounding box center [729, 185] width 14 height 7
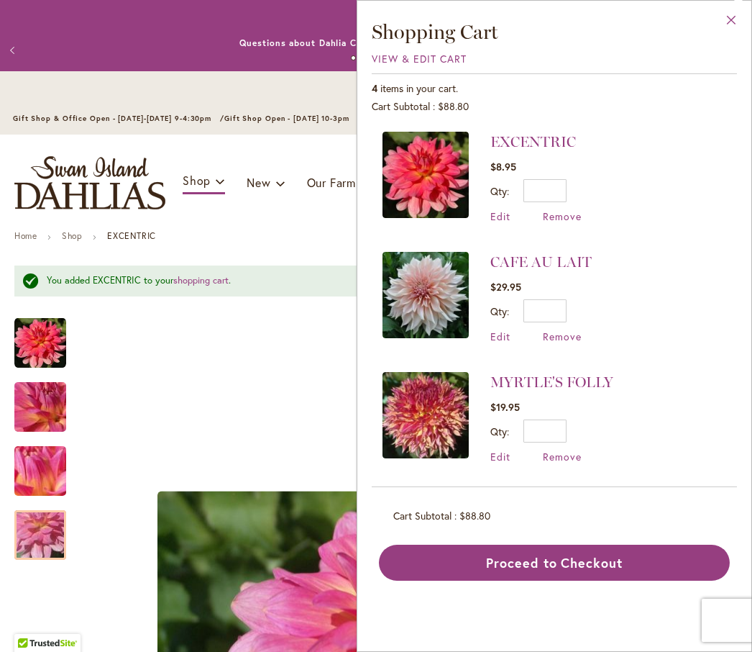
click at [734, 25] on button "Close" at bounding box center [732, 23] width 40 height 45
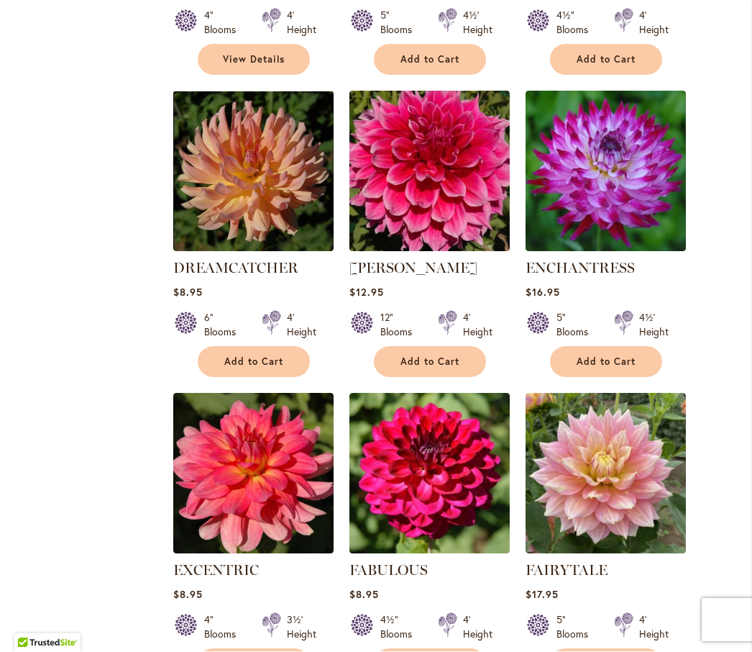
scroll to position [3382, 0]
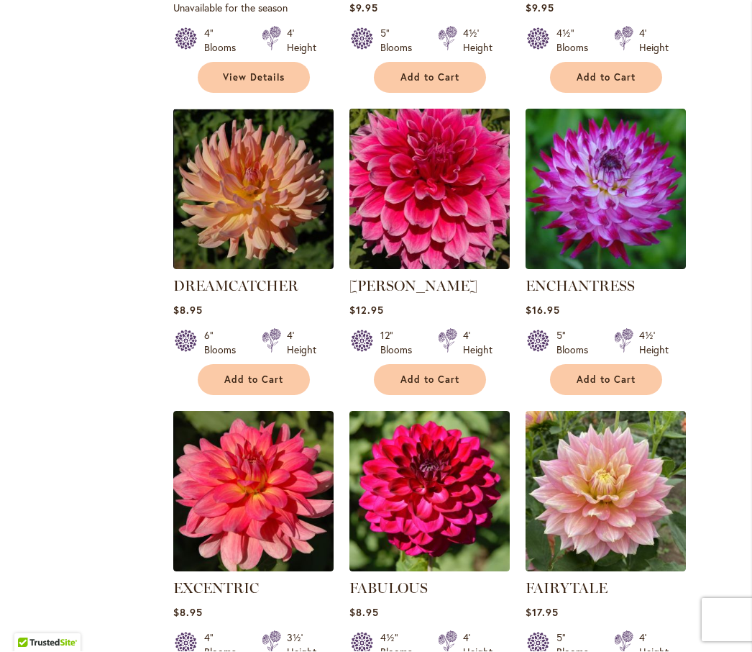
click at [450, 125] on img at bounding box center [429, 189] width 168 height 168
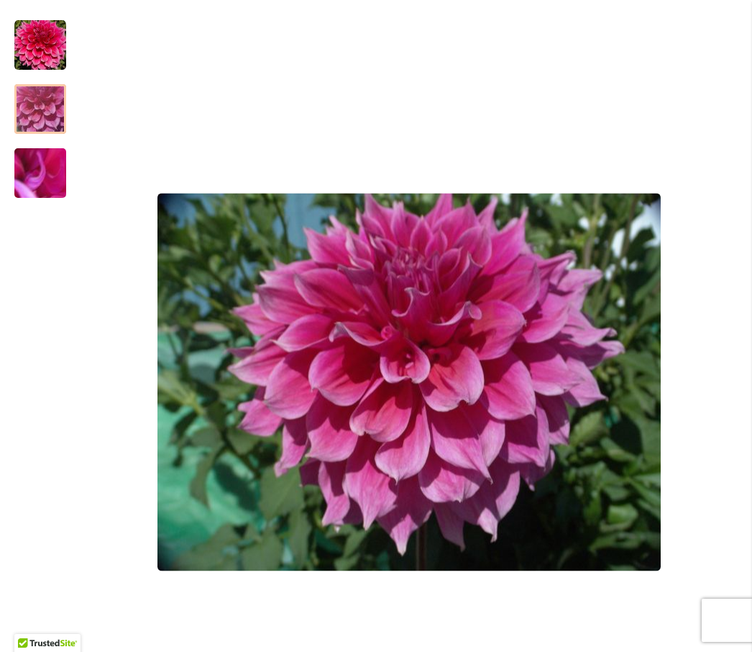
scroll to position [296, 0]
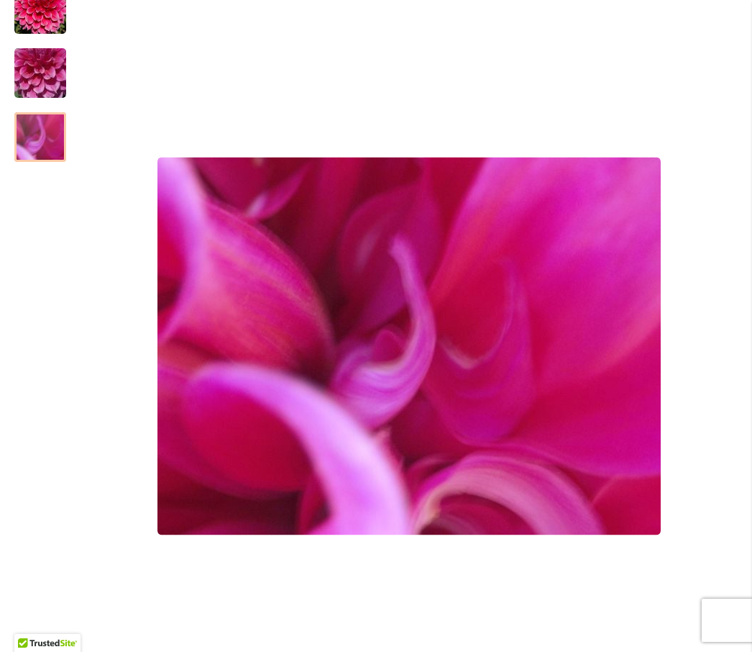
click at [50, 112] on div at bounding box center [40, 137] width 52 height 50
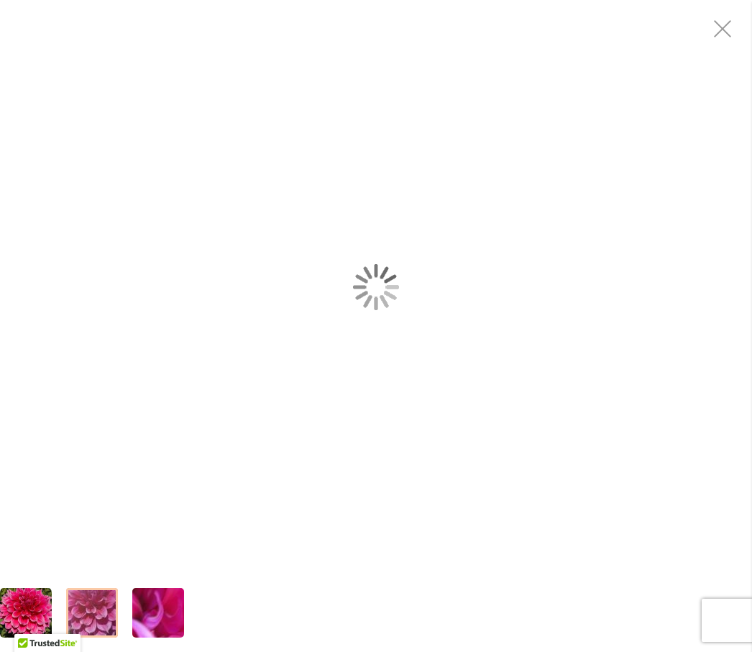
scroll to position [265, 0]
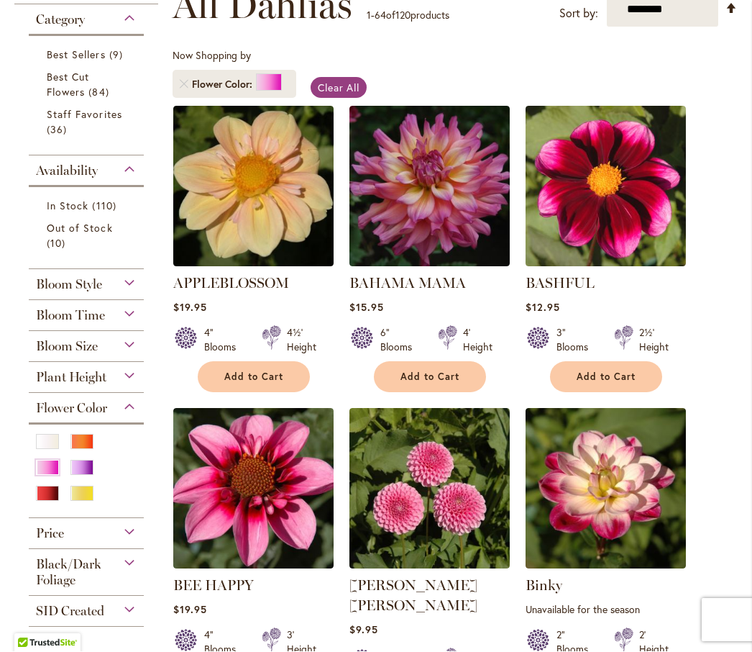
scroll to position [287, 0]
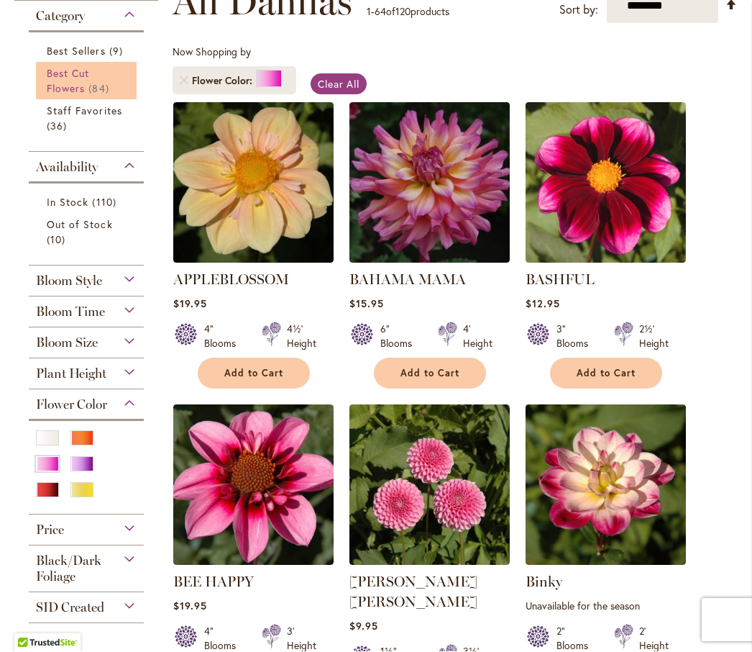
click at [76, 87] on span "Best Cut Flowers" at bounding box center [68, 81] width 42 height 29
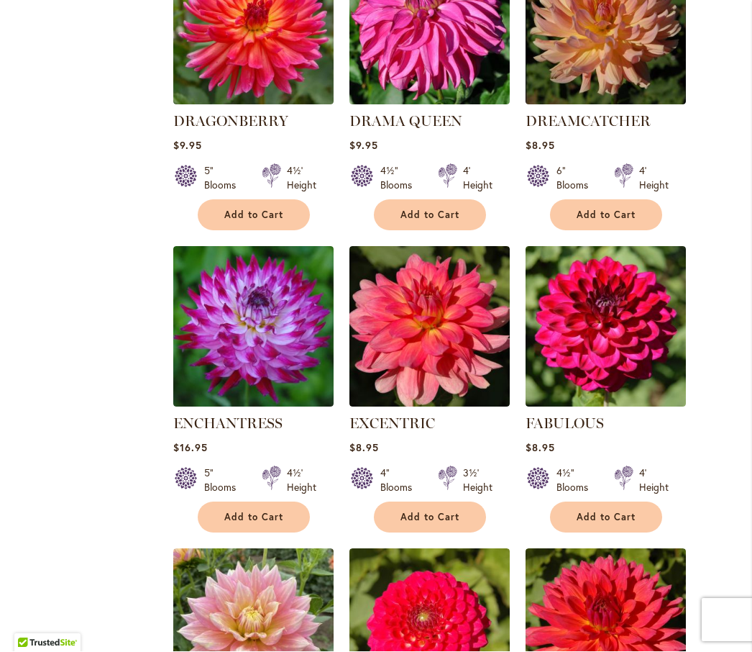
scroll to position [2632, 0]
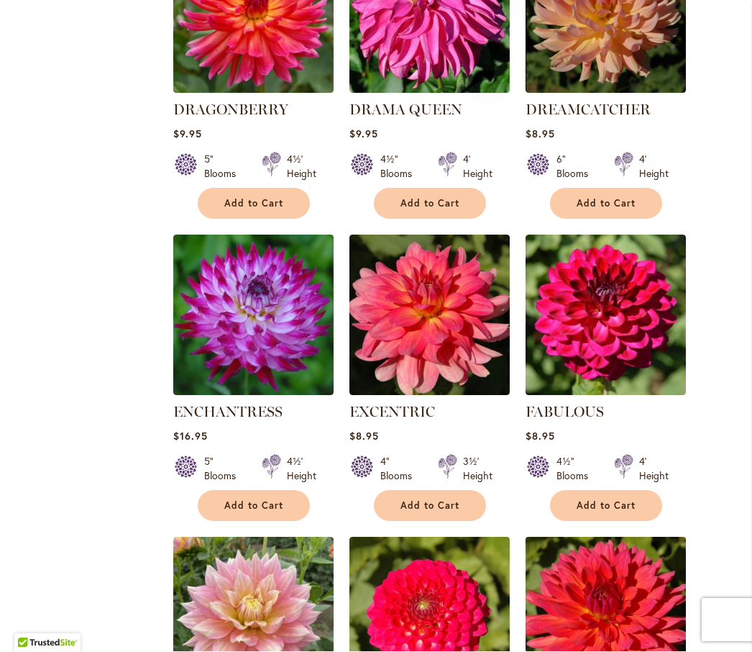
click at [634, 547] on img at bounding box center [606, 617] width 168 height 168
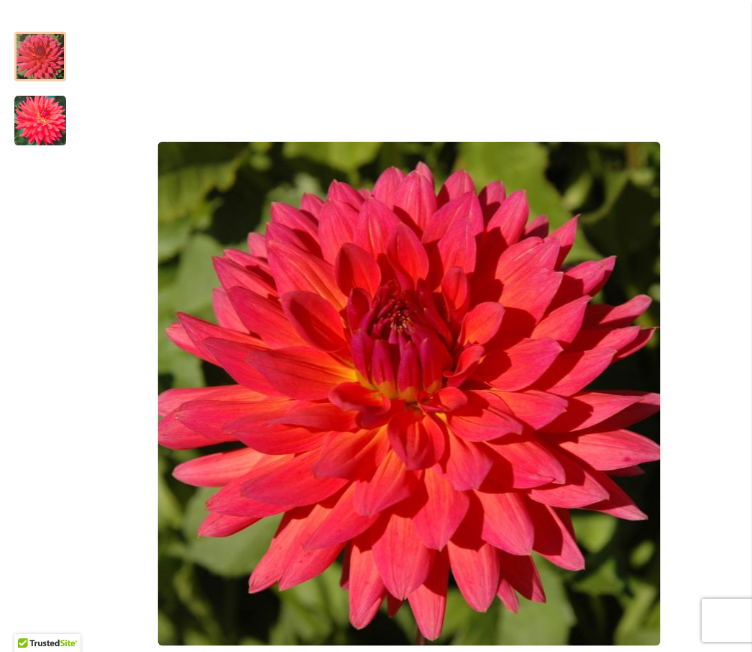
scroll to position [237, 0]
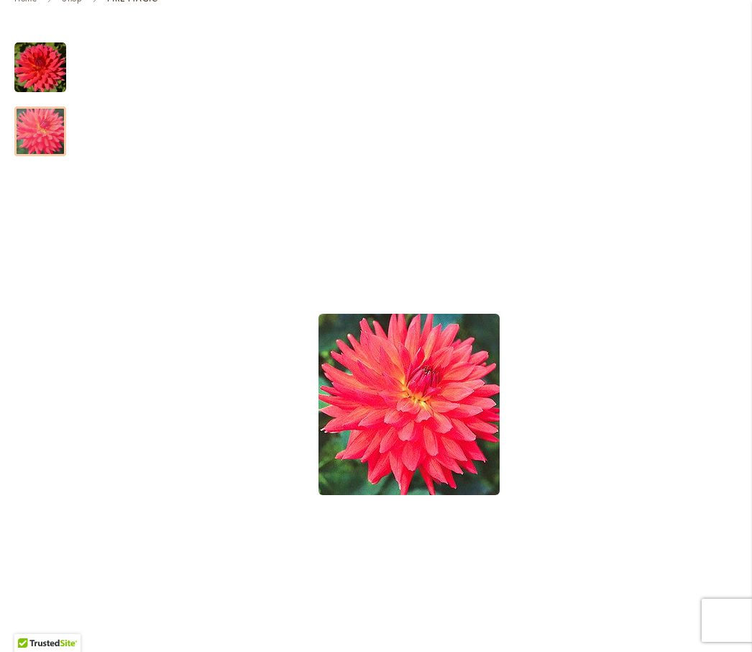
click at [40, 144] on img "FIRE MAGIC" at bounding box center [40, 132] width 52 height 52
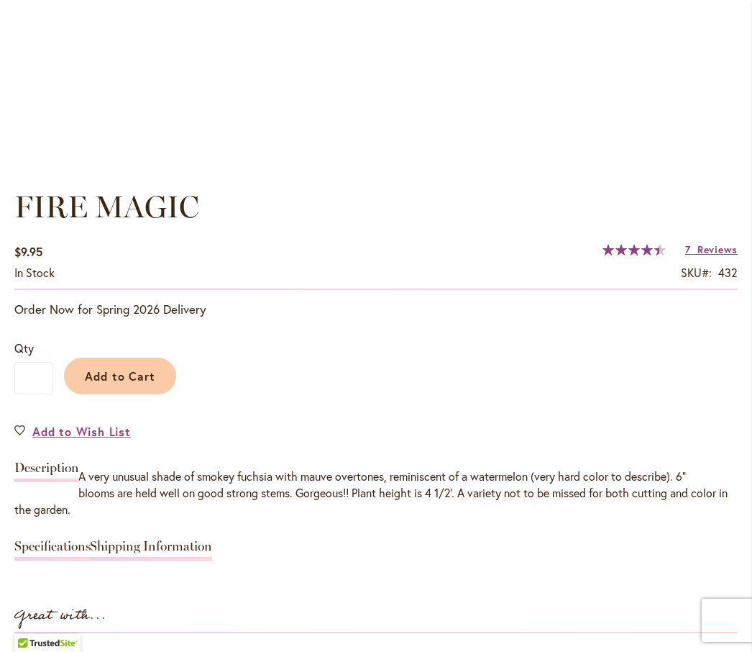
scroll to position [934, 0]
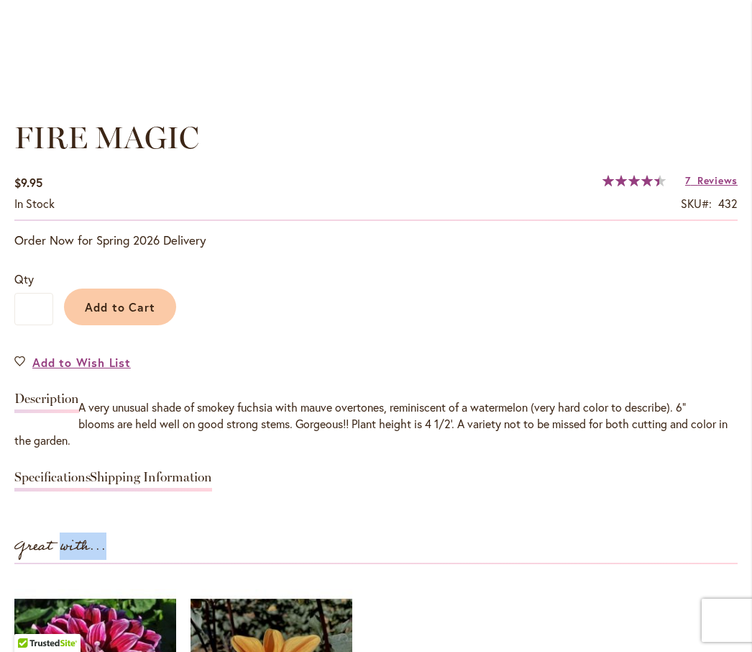
click at [688, 556] on div "Great with..." at bounding box center [376, 548] width 724 height 29
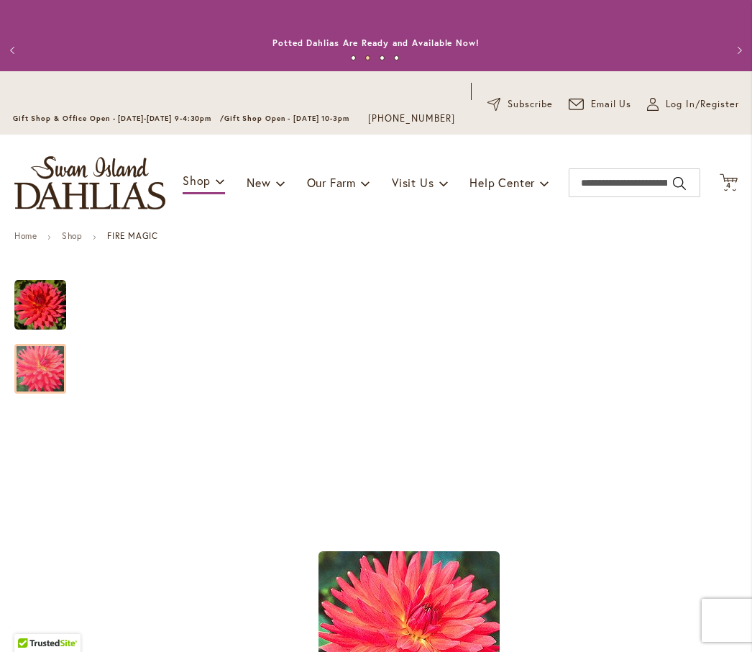
scroll to position [0, 0]
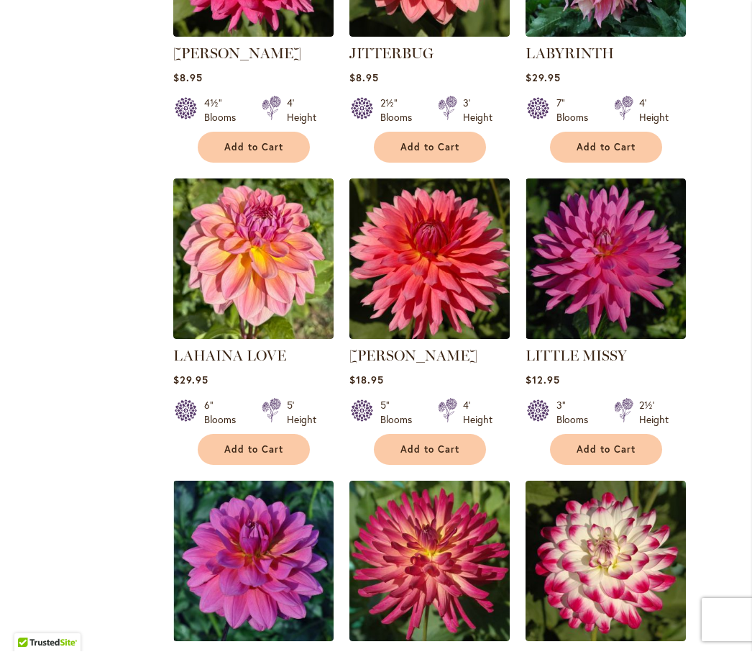
scroll to position [5485, 0]
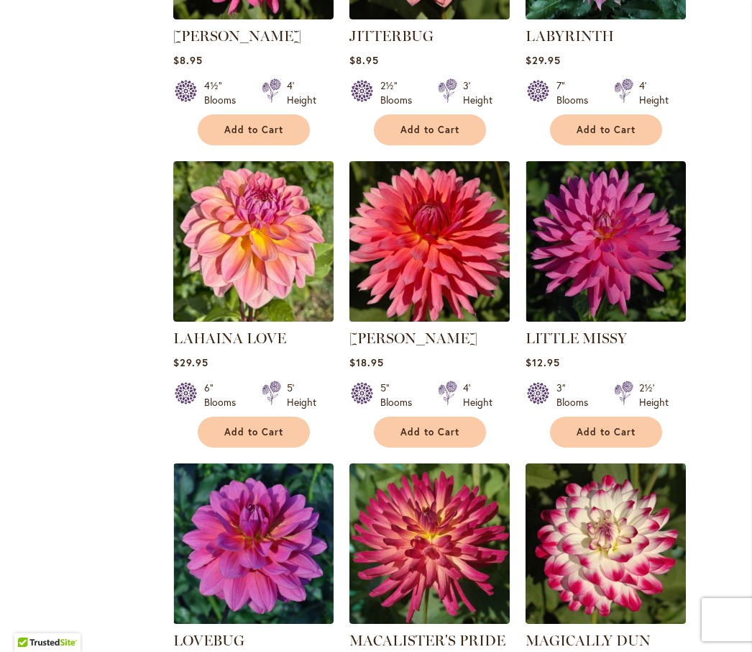
click at [450, 158] on img at bounding box center [429, 242] width 168 height 168
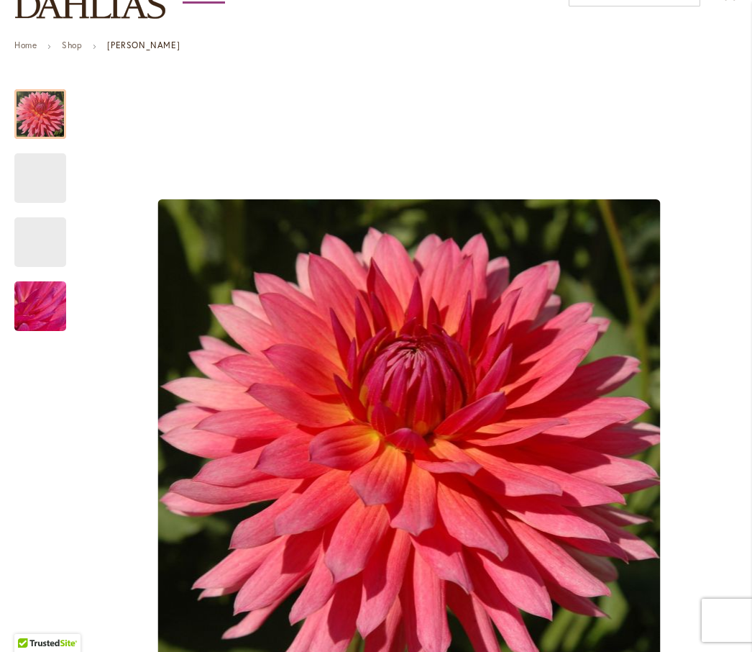
scroll to position [250, 0]
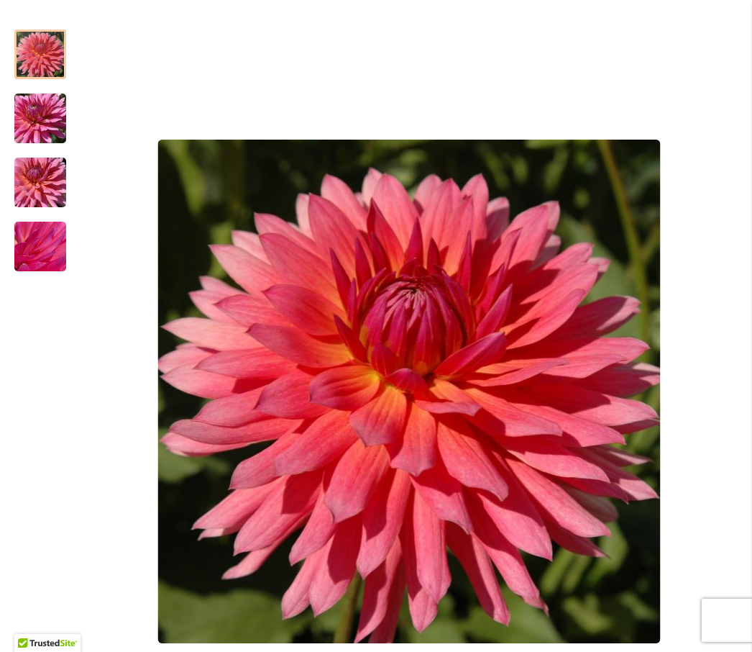
click at [55, 125] on img "LINDY" at bounding box center [40, 119] width 104 height 78
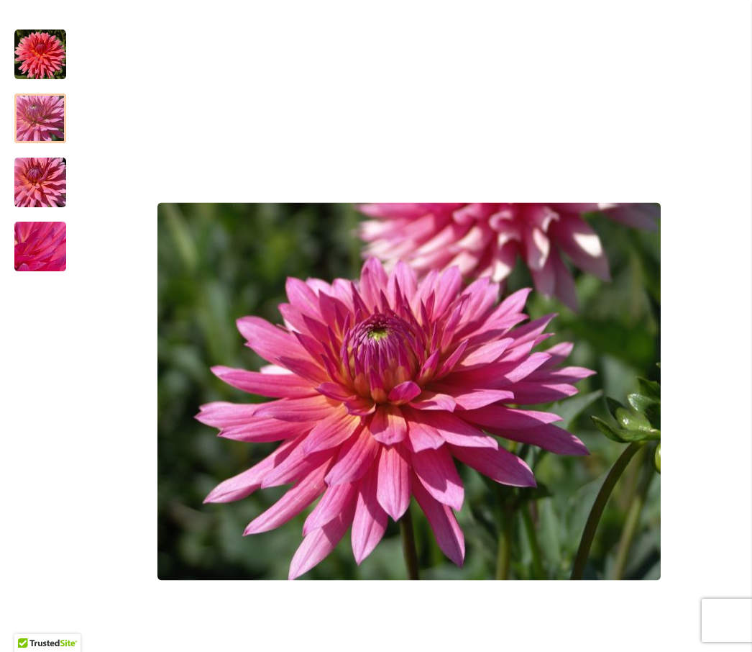
click at [39, 199] on img "LINDY" at bounding box center [40, 182] width 104 height 69
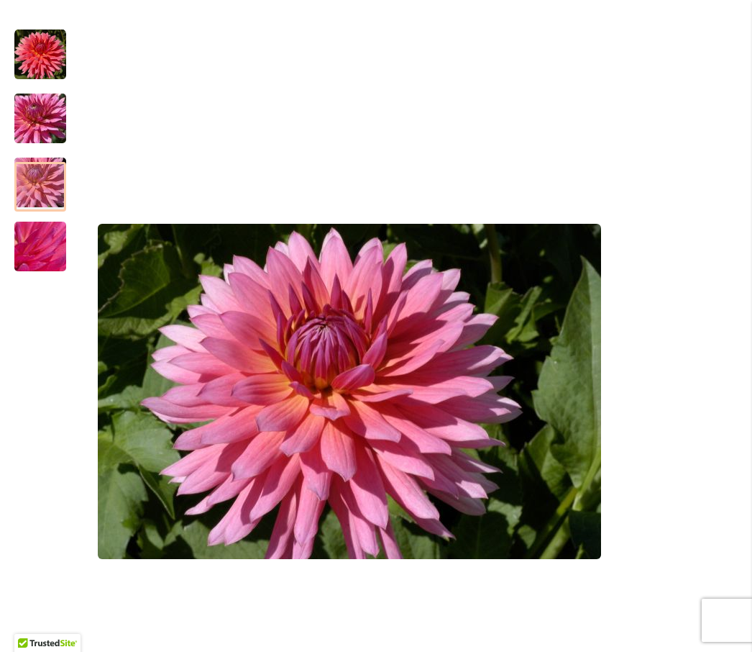
click at [41, 265] on img "LINDY" at bounding box center [40, 247] width 104 height 78
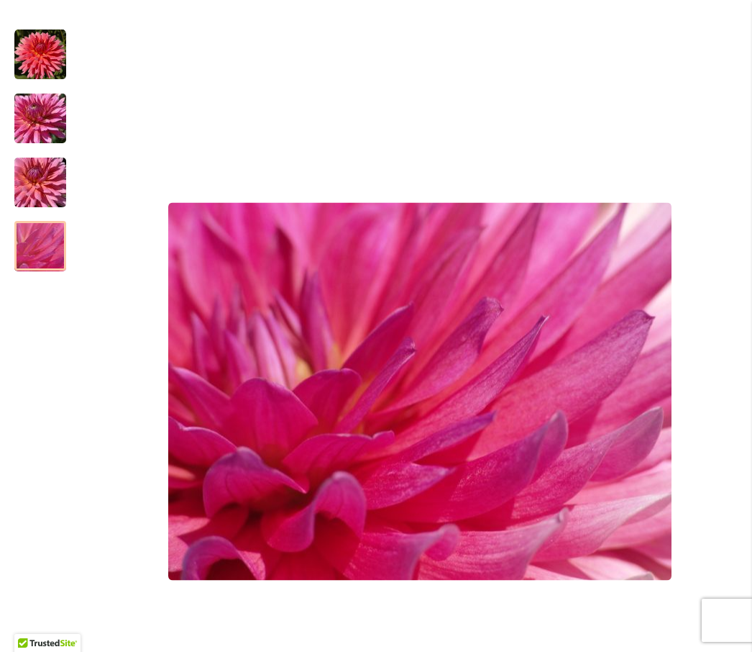
click at [47, 130] on img "LINDY" at bounding box center [40, 119] width 104 height 78
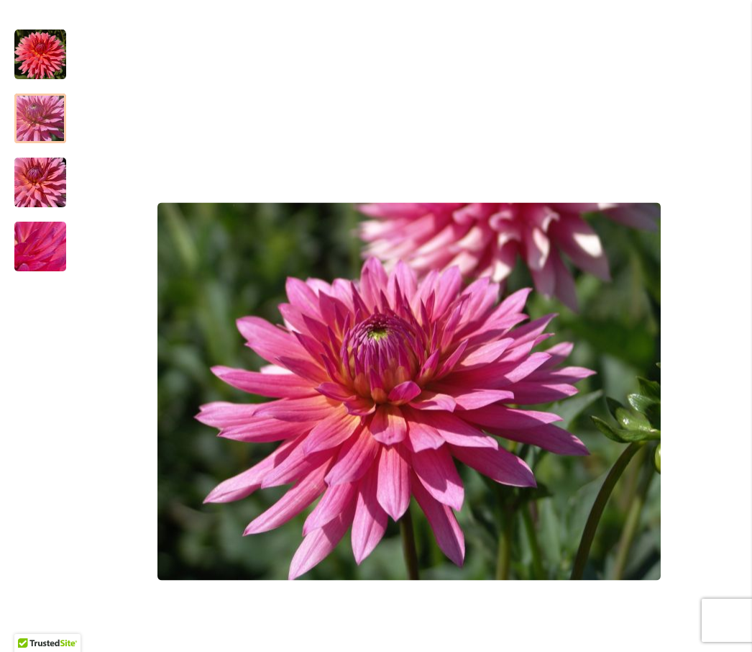
click at [47, 210] on img "LINDY" at bounding box center [40, 182] width 104 height 69
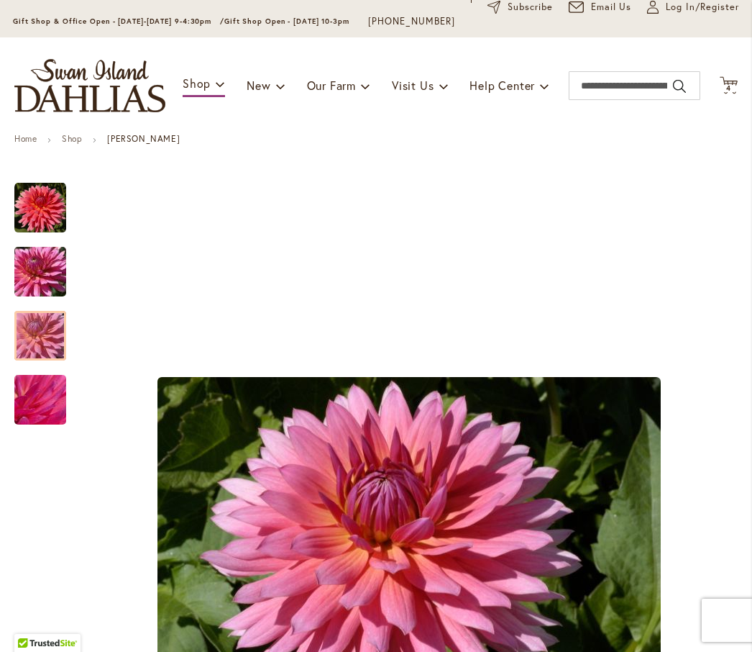
scroll to position [96, 0]
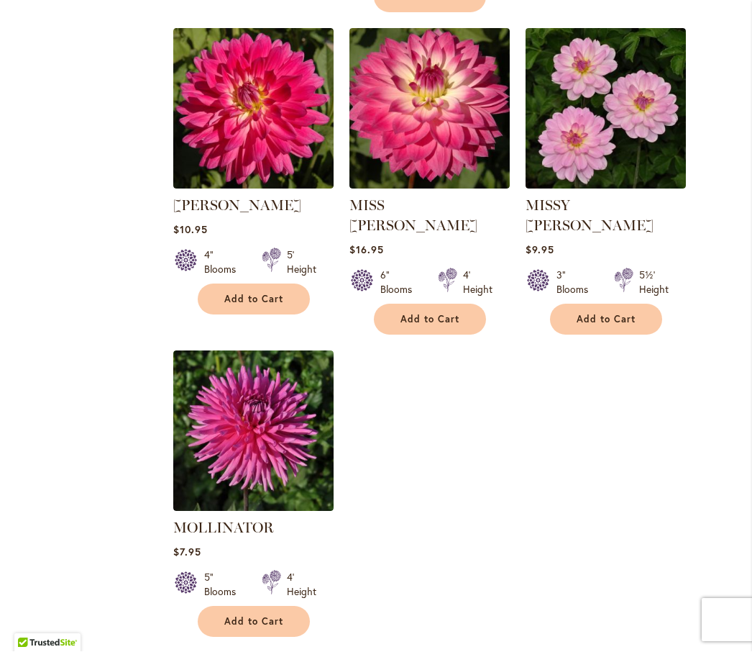
scroll to position [6546, 0]
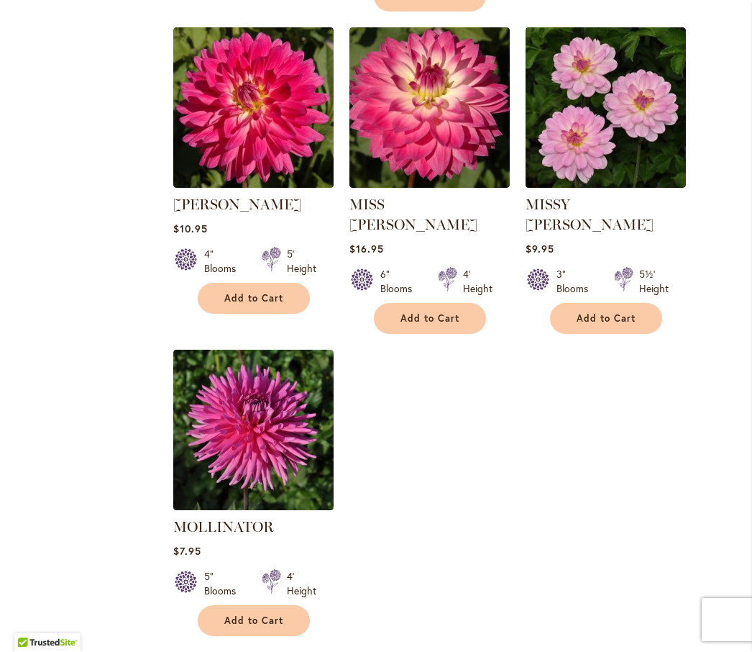
click at [227, 651] on link "Page Next" at bounding box center [224, 664] width 24 height 22
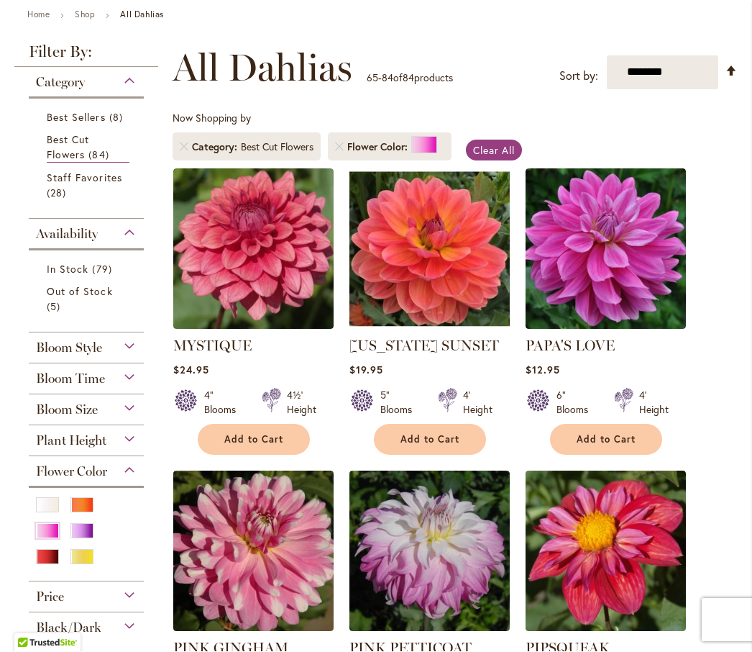
scroll to position [183, 0]
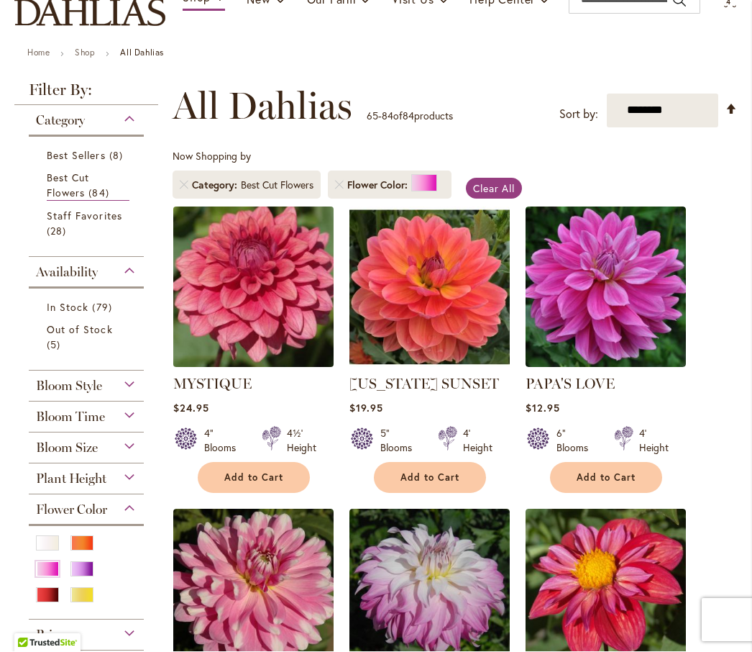
click at [253, 298] on img at bounding box center [253, 287] width 168 height 168
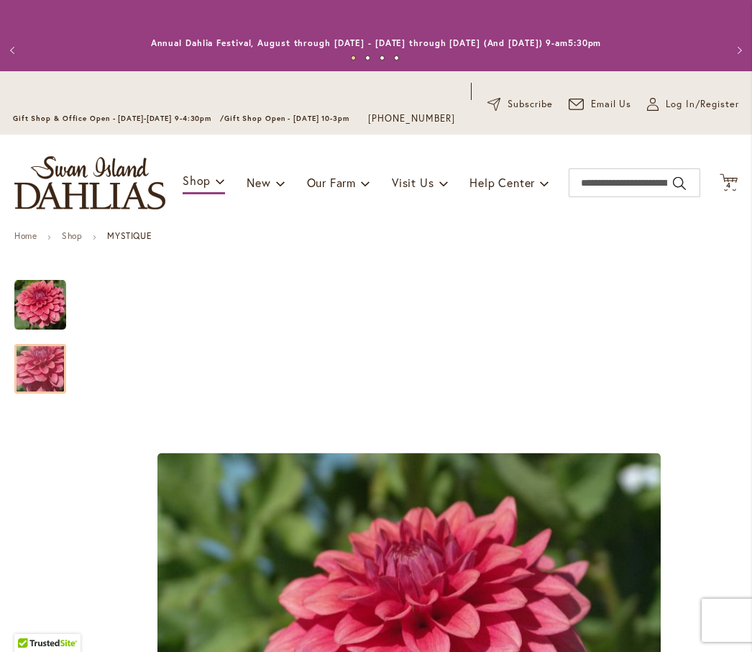
click at [49, 377] on img "MYSTIQUE" at bounding box center [40, 369] width 104 height 78
click at [733, 189] on span "4 4 items" at bounding box center [729, 185] width 14 height 7
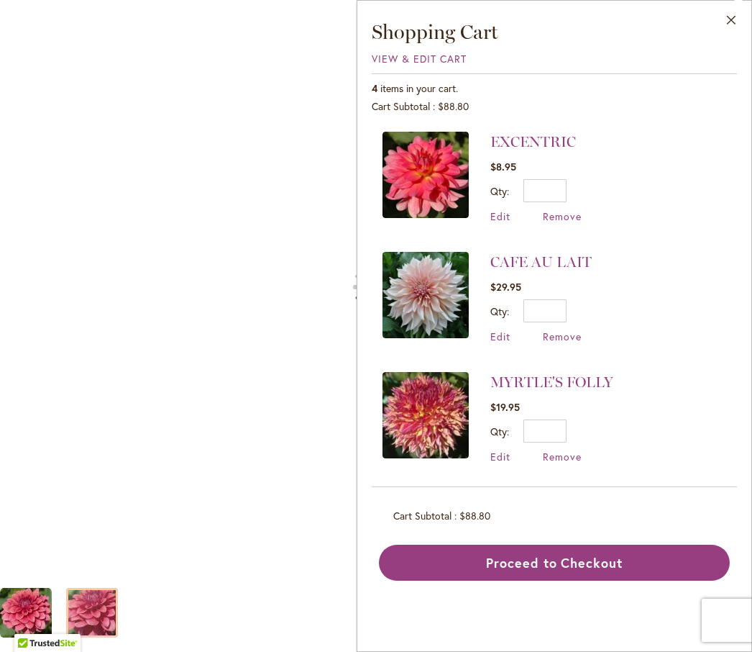
click at [278, 410] on div "MYSTIQUE" at bounding box center [376, 286] width 752 height 573
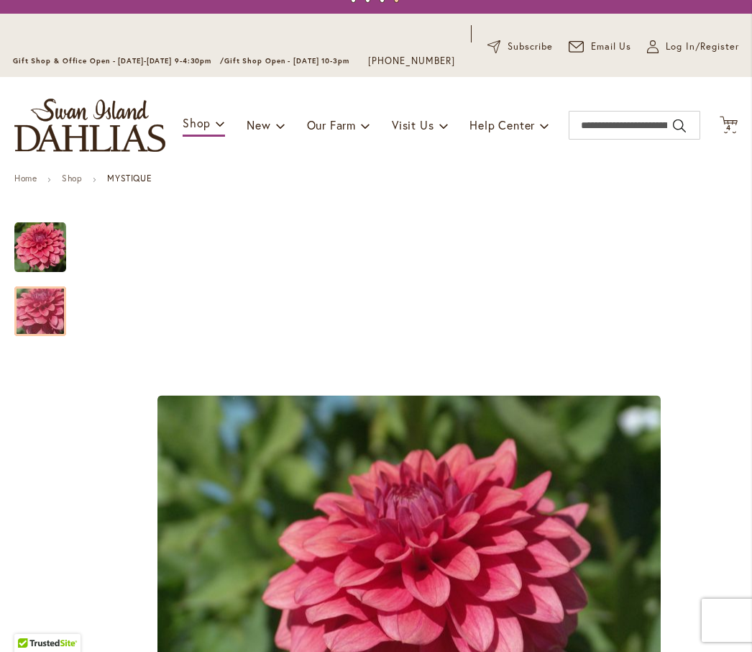
scroll to position [14, 0]
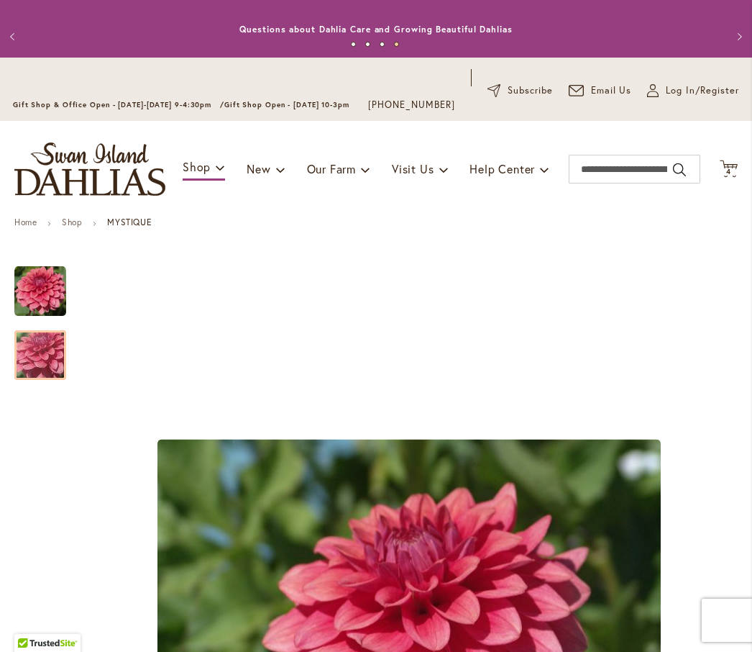
click at [47, 375] on div at bounding box center [40, 355] width 52 height 50
click at [50, 376] on div at bounding box center [40, 355] width 52 height 50
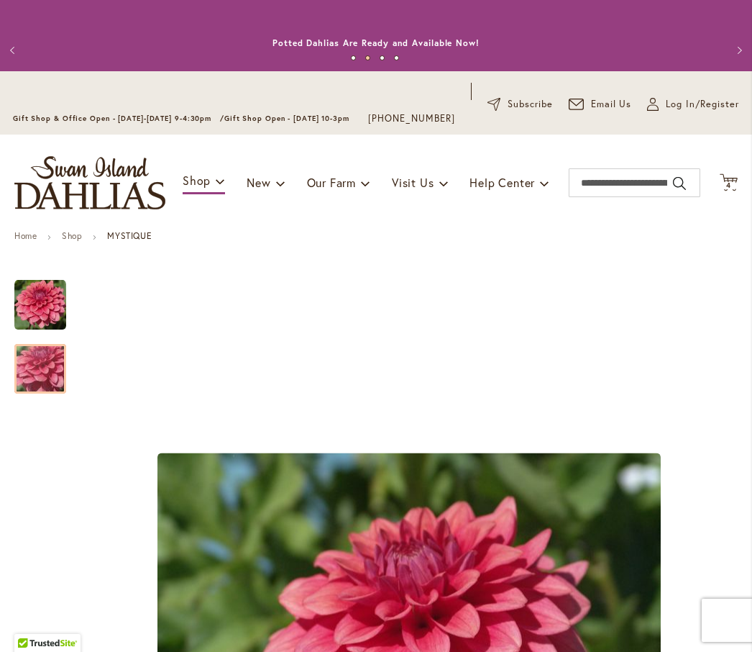
scroll to position [0, 0]
click at [734, 189] on span "4 4 items" at bounding box center [729, 185] width 14 height 7
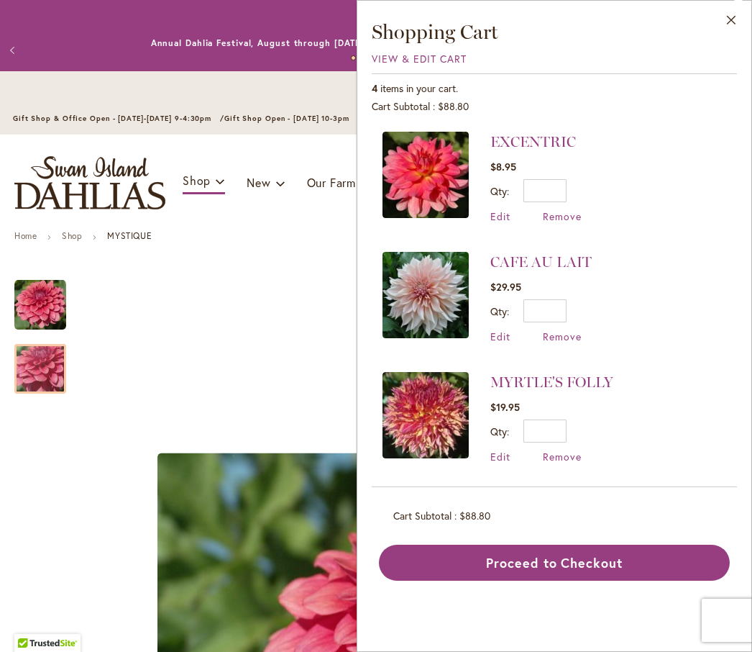
click at [68, 48] on div "Annual Dahlia Festival, August through [DATE] - [DATE] through [DATE] (And [DAT…" at bounding box center [376, 43] width 666 height 14
